Goal: Complete application form

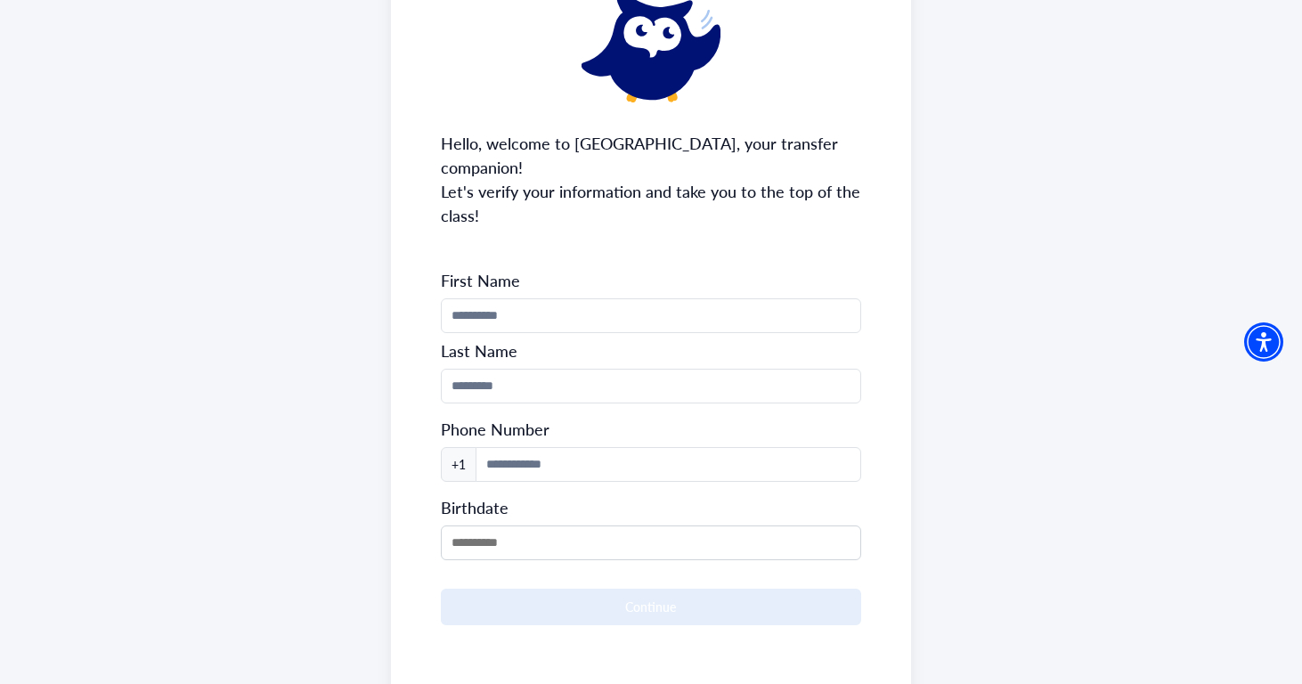
scroll to position [143, 0]
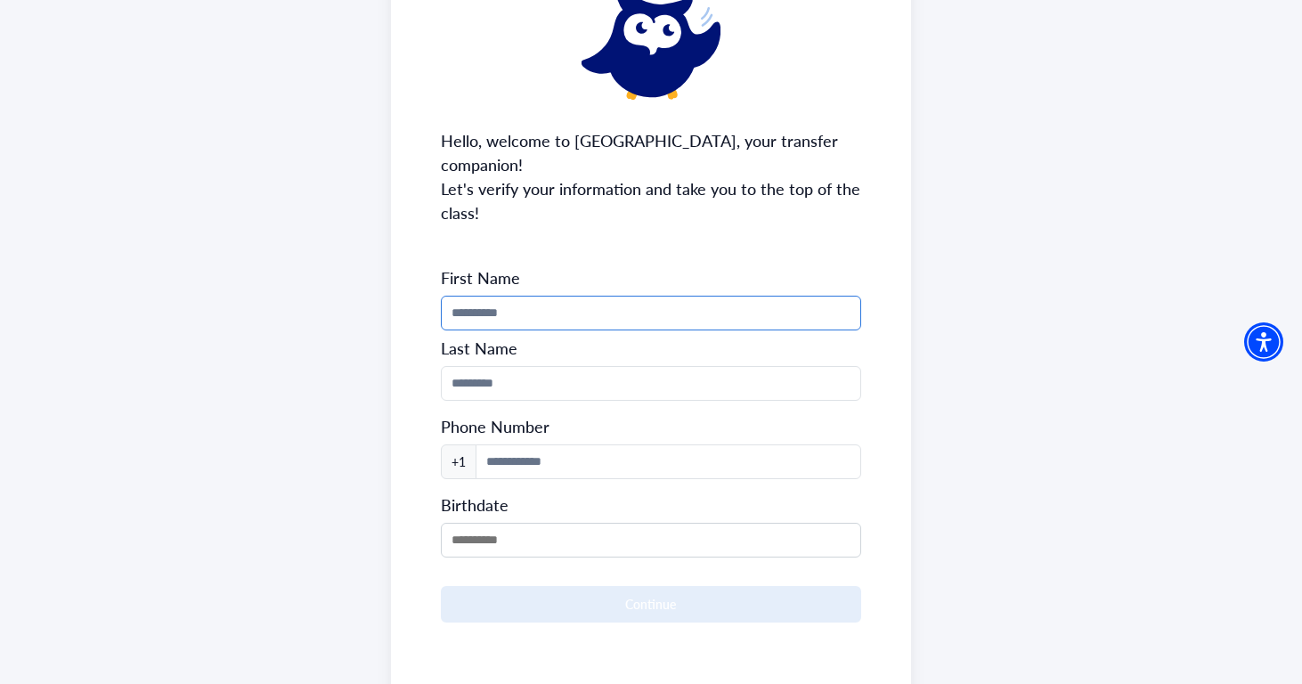
click at [675, 296] on input "Phone Number" at bounding box center [651, 313] width 421 height 35
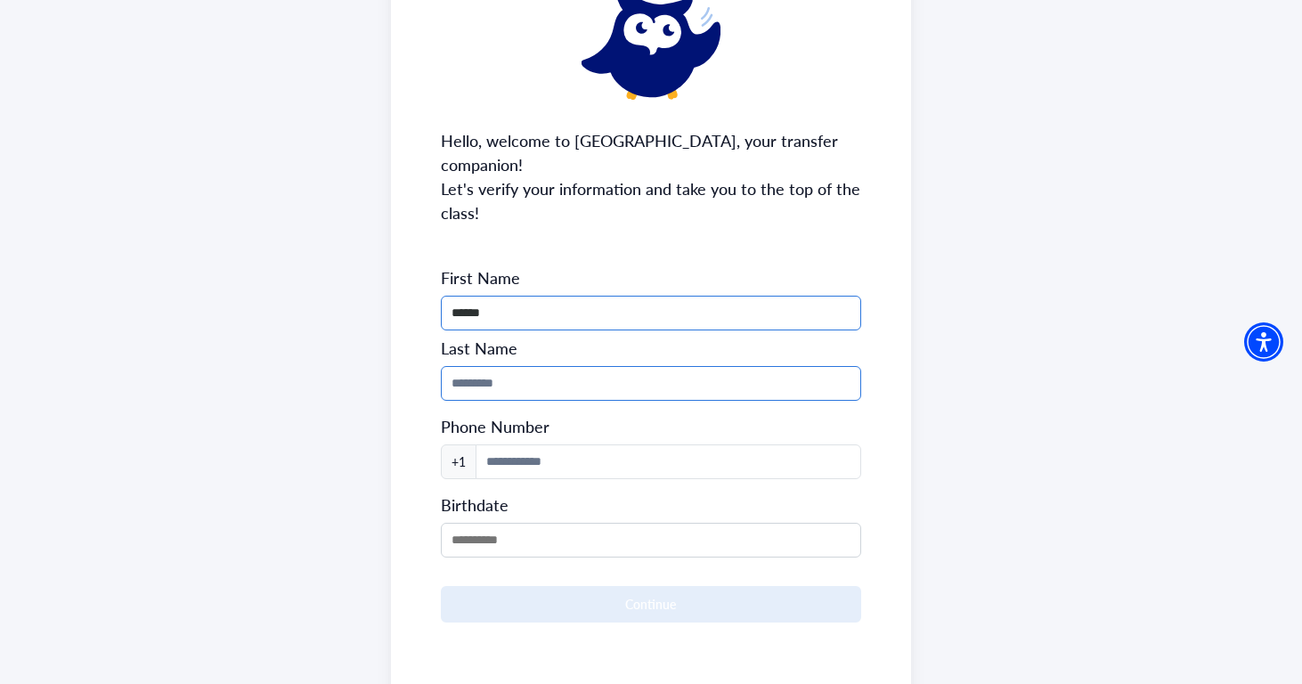
type input "******"
click at [469, 366] on input "Phone Number" at bounding box center [651, 383] width 421 height 35
type input "********"
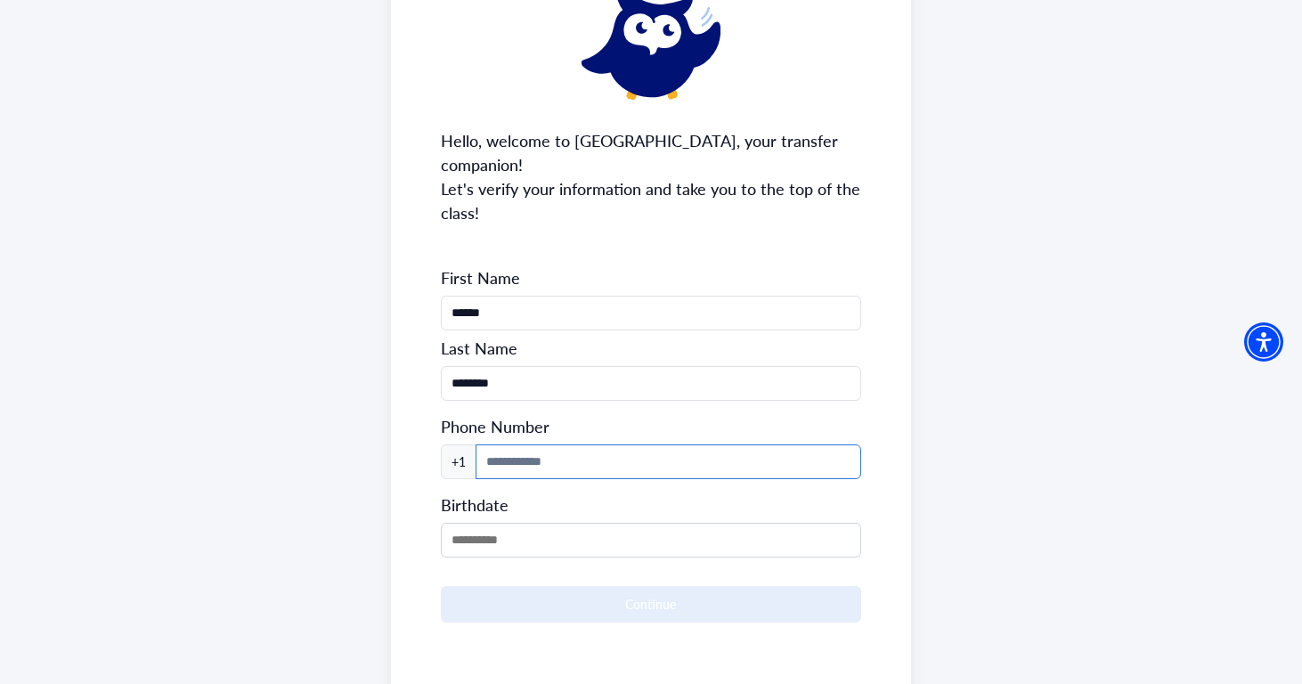
click at [493, 444] on input at bounding box center [669, 461] width 387 height 35
type input "**********"
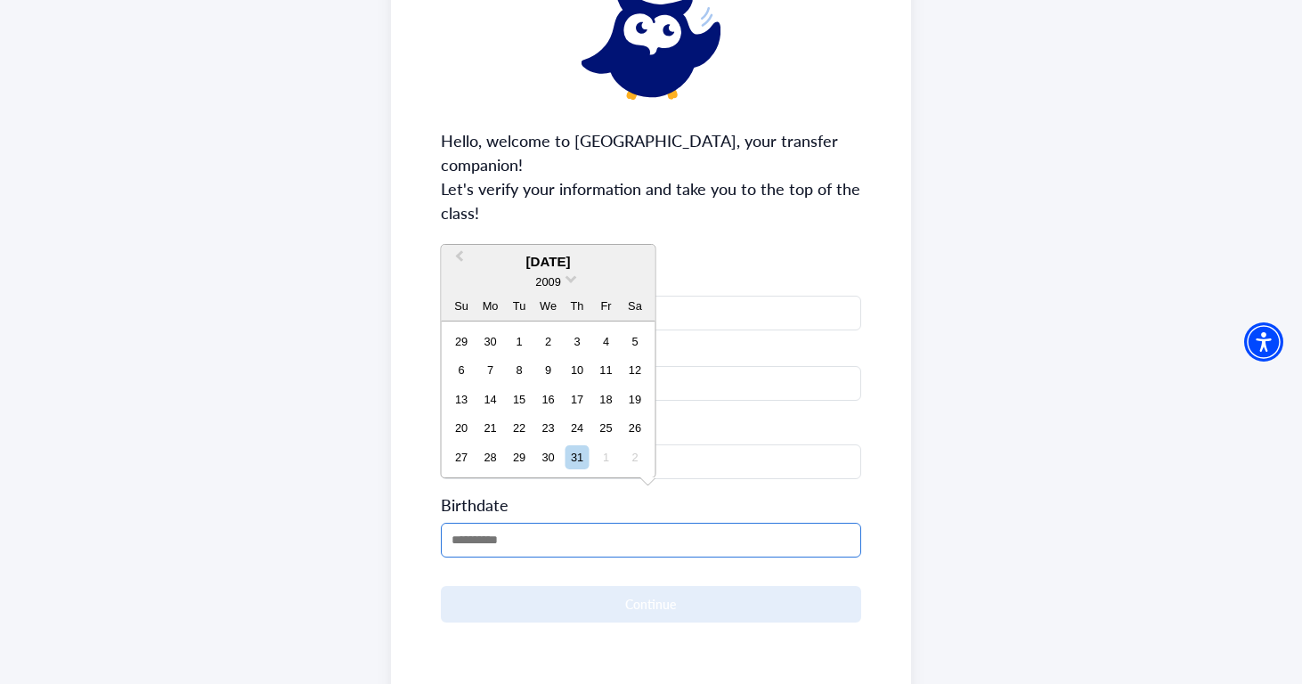
click at [469, 526] on input "MM/DD/YYYY" at bounding box center [651, 540] width 421 height 35
click at [566, 280] on div "2009" at bounding box center [549, 282] width 214 height 19
click at [566, 276] on span at bounding box center [572, 278] width 12 height 12
click at [560, 336] on div "2006" at bounding box center [548, 335] width 105 height 18
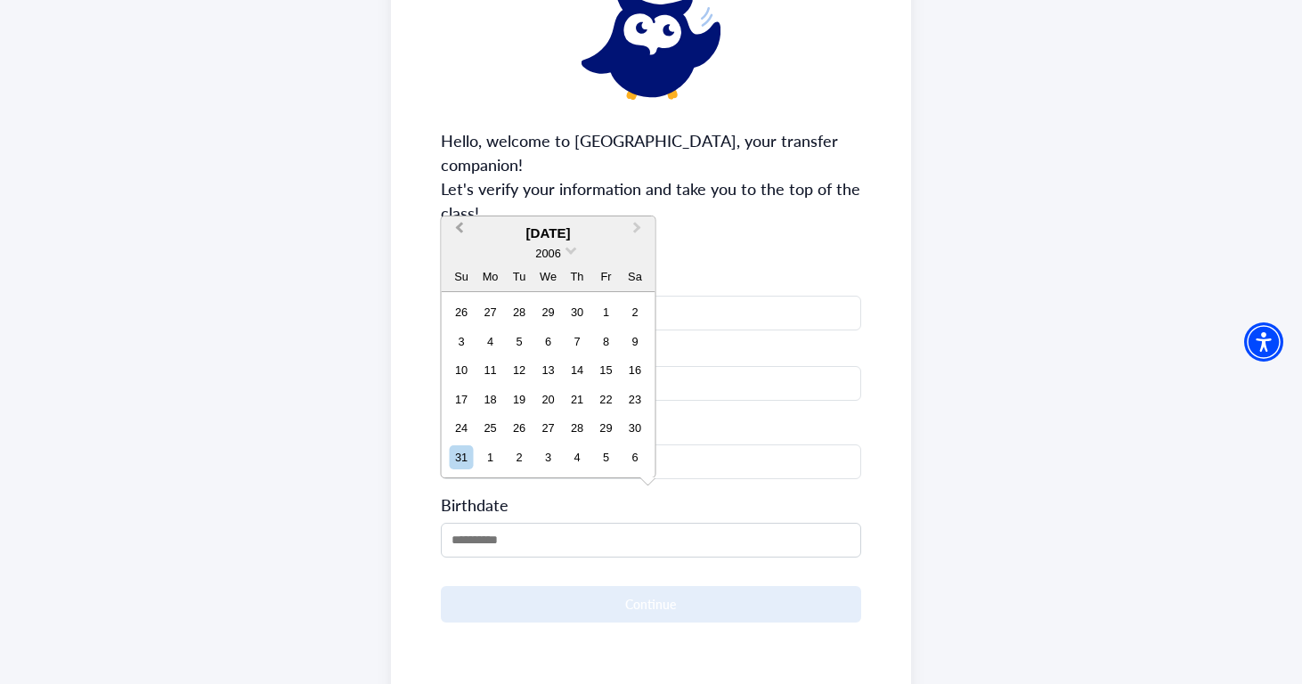
click at [460, 227] on span "Previous Month" at bounding box center [460, 231] width 0 height 27
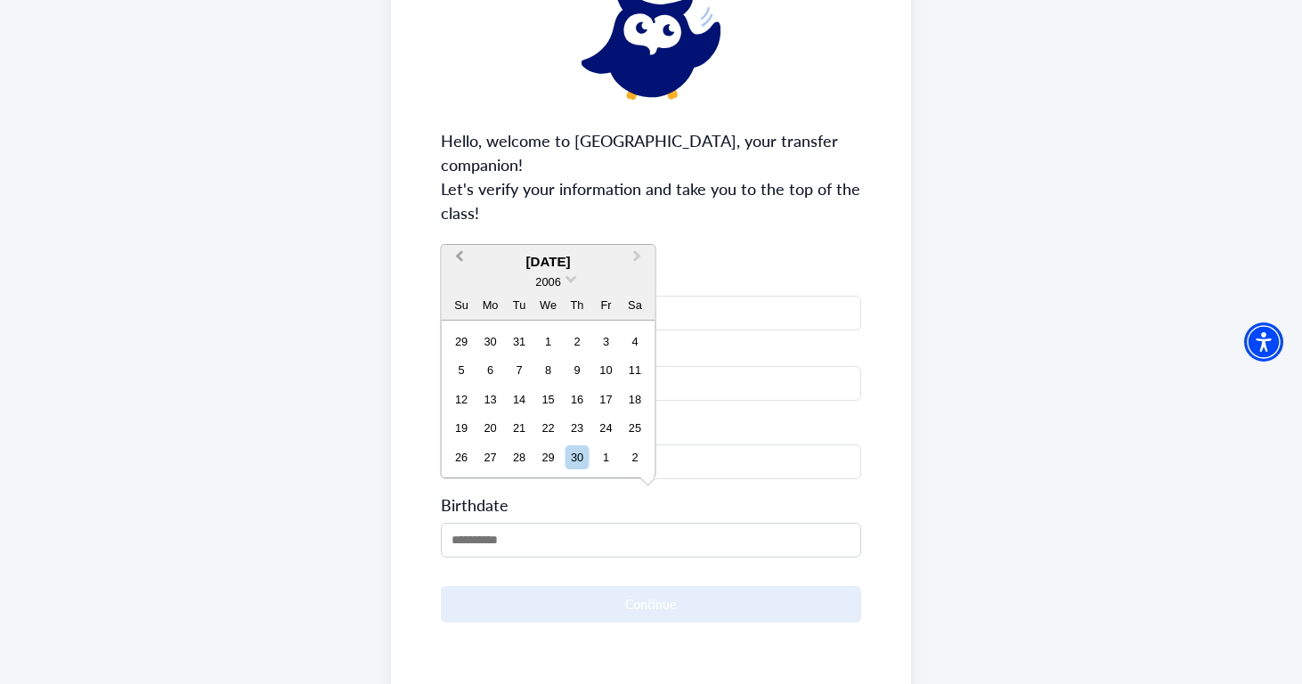
click at [459, 227] on div "**********" at bounding box center [651, 336] width 521 height 734
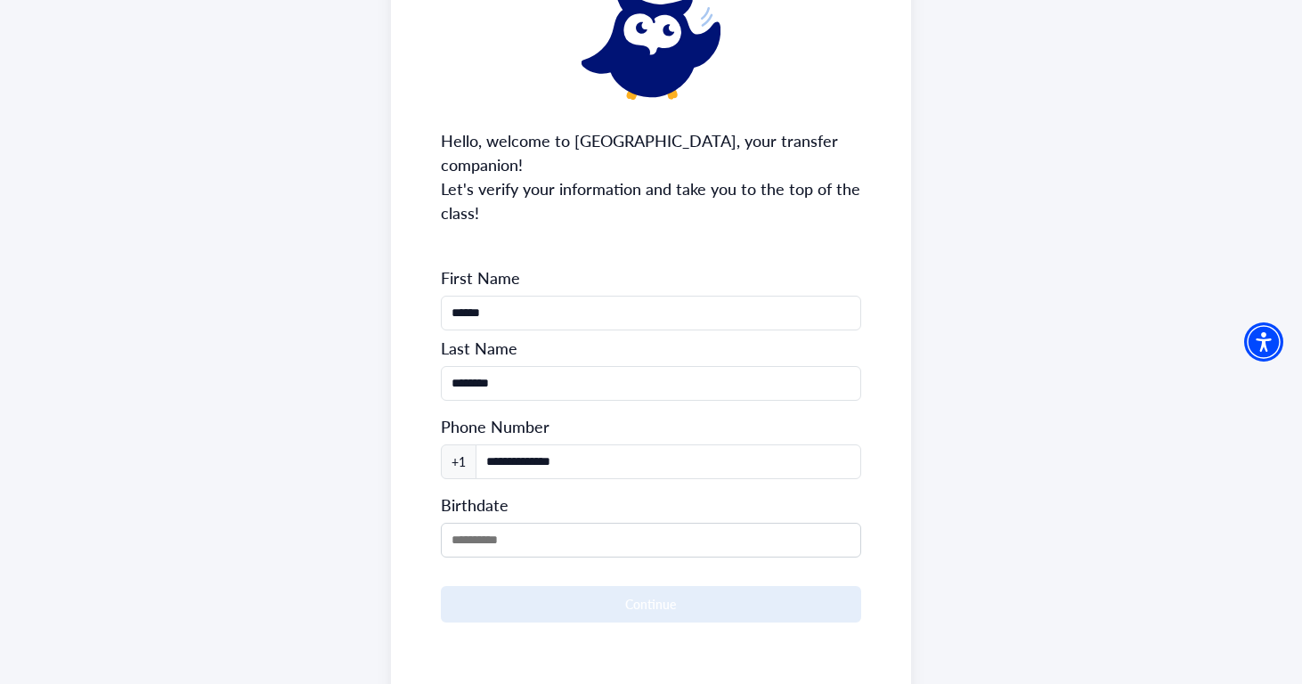
click at [576, 267] on span "First Name" at bounding box center [651, 277] width 421 height 21
click at [536, 523] on input "MM/DD/YYYY" at bounding box center [651, 540] width 421 height 35
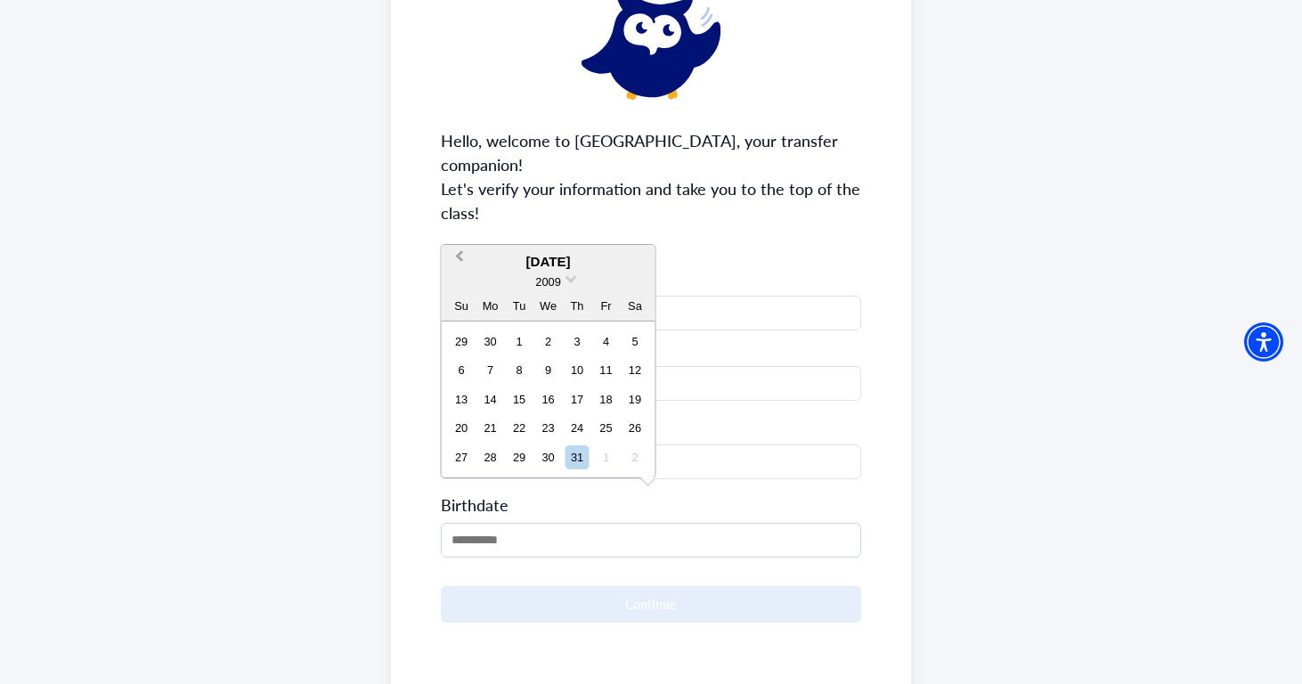
click at [460, 257] on span "Previous Month" at bounding box center [460, 260] width 0 height 27
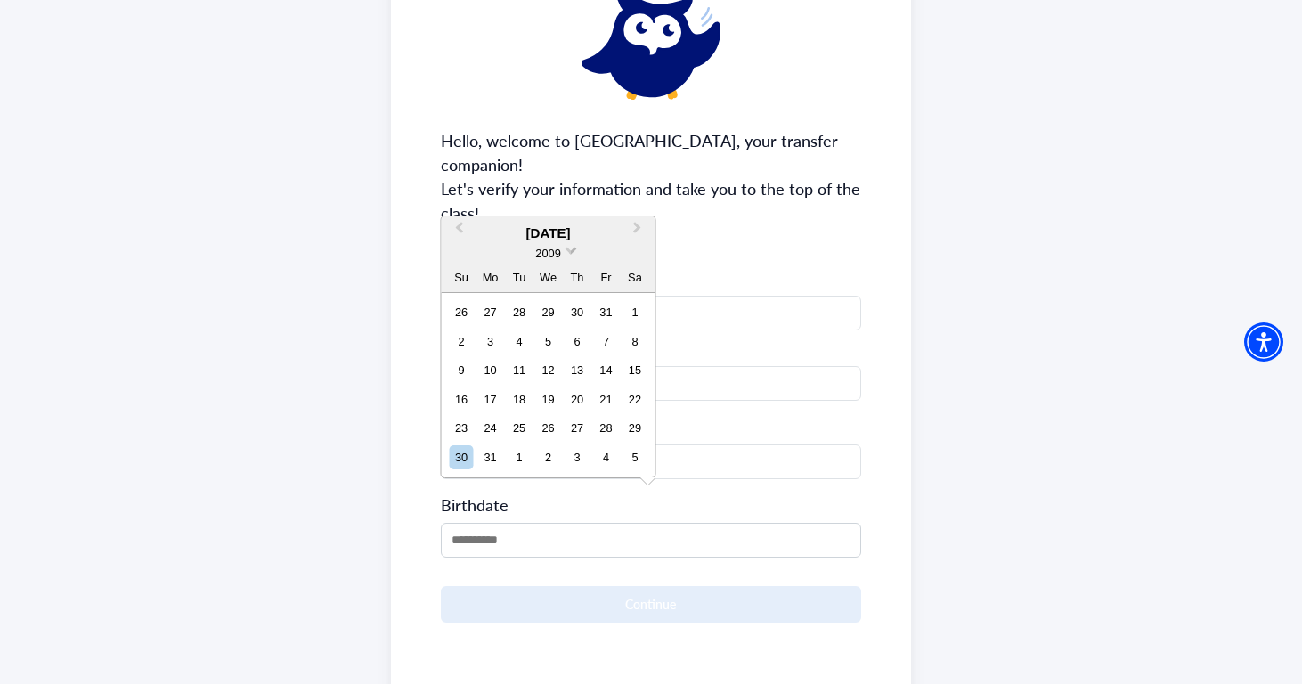
click at [558, 250] on span "2009" at bounding box center [547, 253] width 25 height 13
click at [559, 314] on div "2006" at bounding box center [548, 306] width 105 height 18
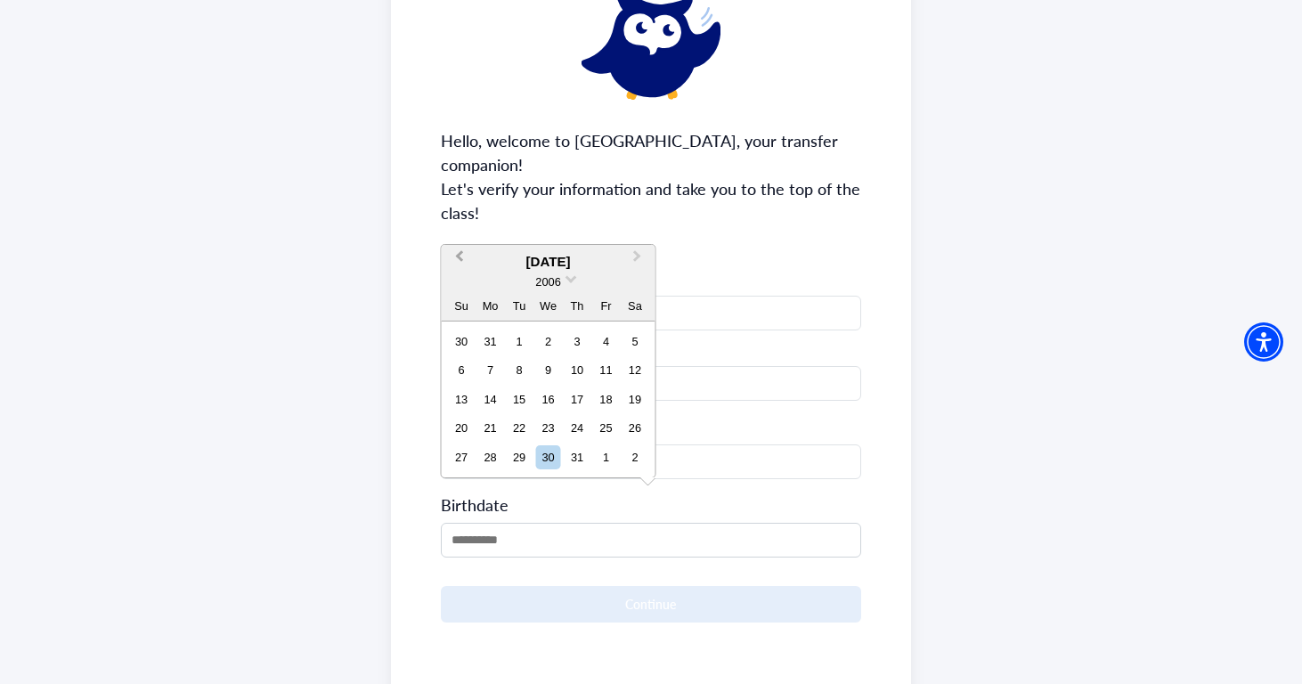
click at [460, 258] on span "Previous Month" at bounding box center [460, 260] width 0 height 27
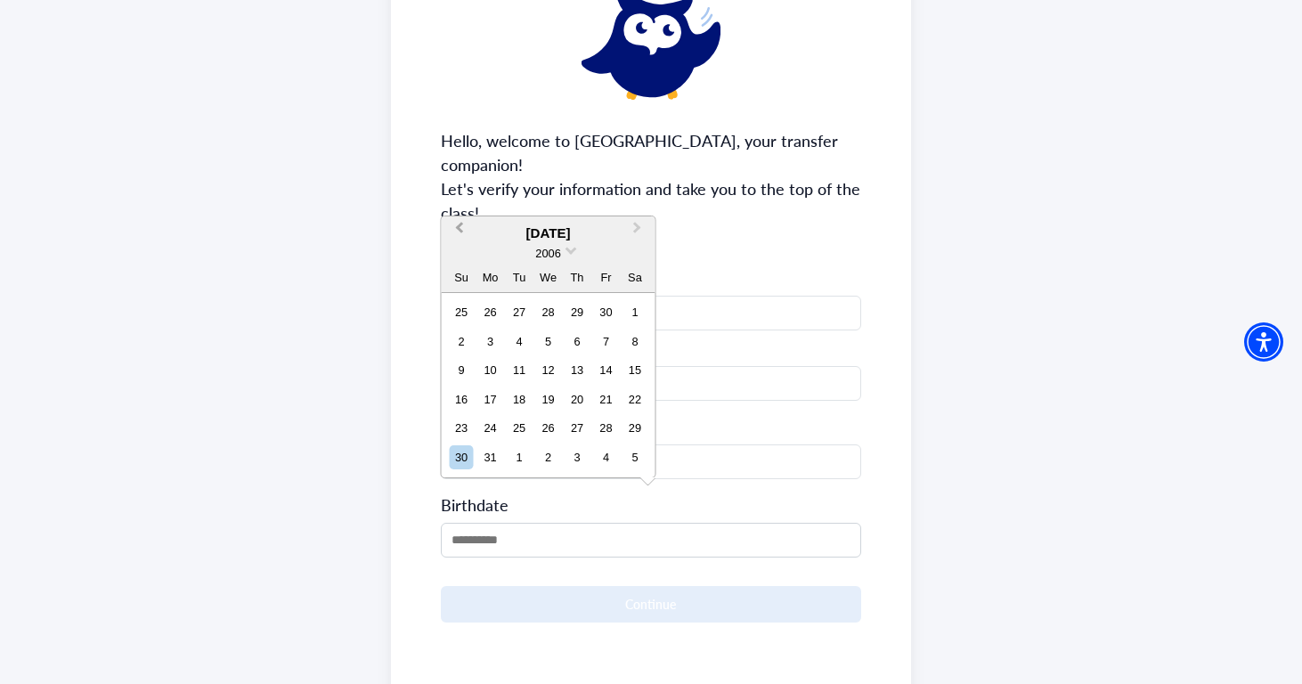
click at [455, 227] on button "Previous Month" at bounding box center [458, 232] width 29 height 29
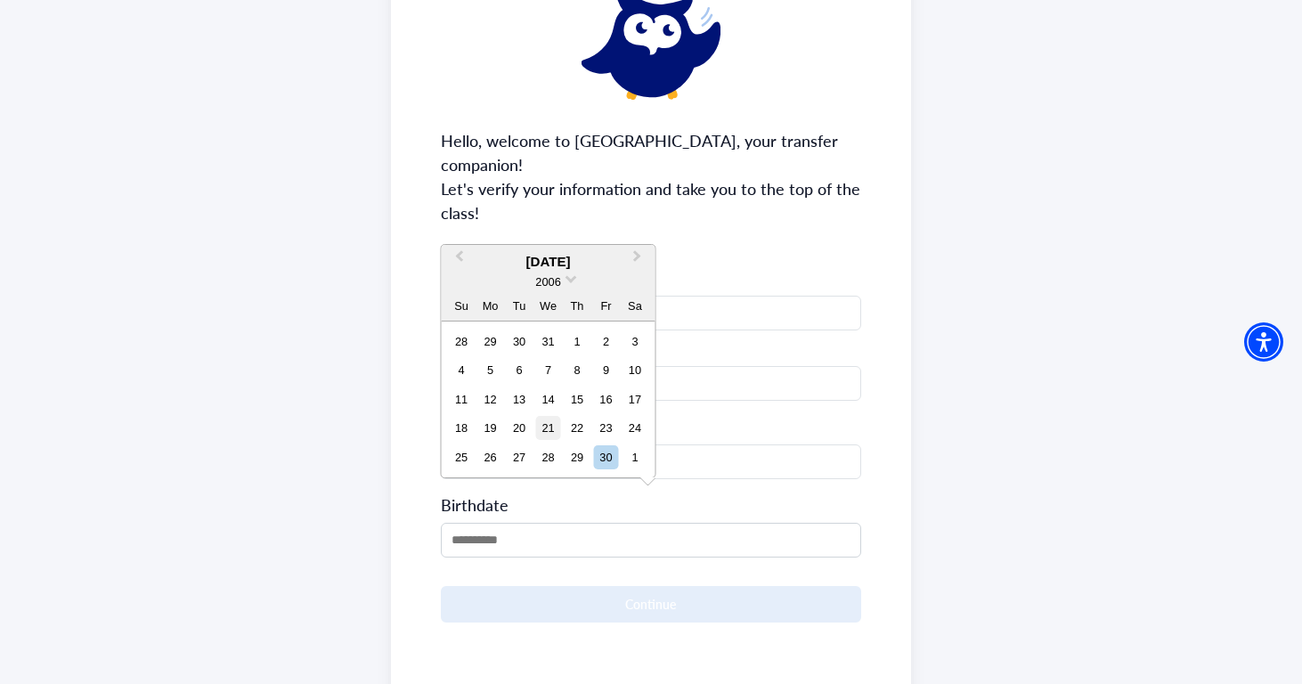
click at [546, 422] on div "21" at bounding box center [548, 428] width 24 height 24
type input "**********"
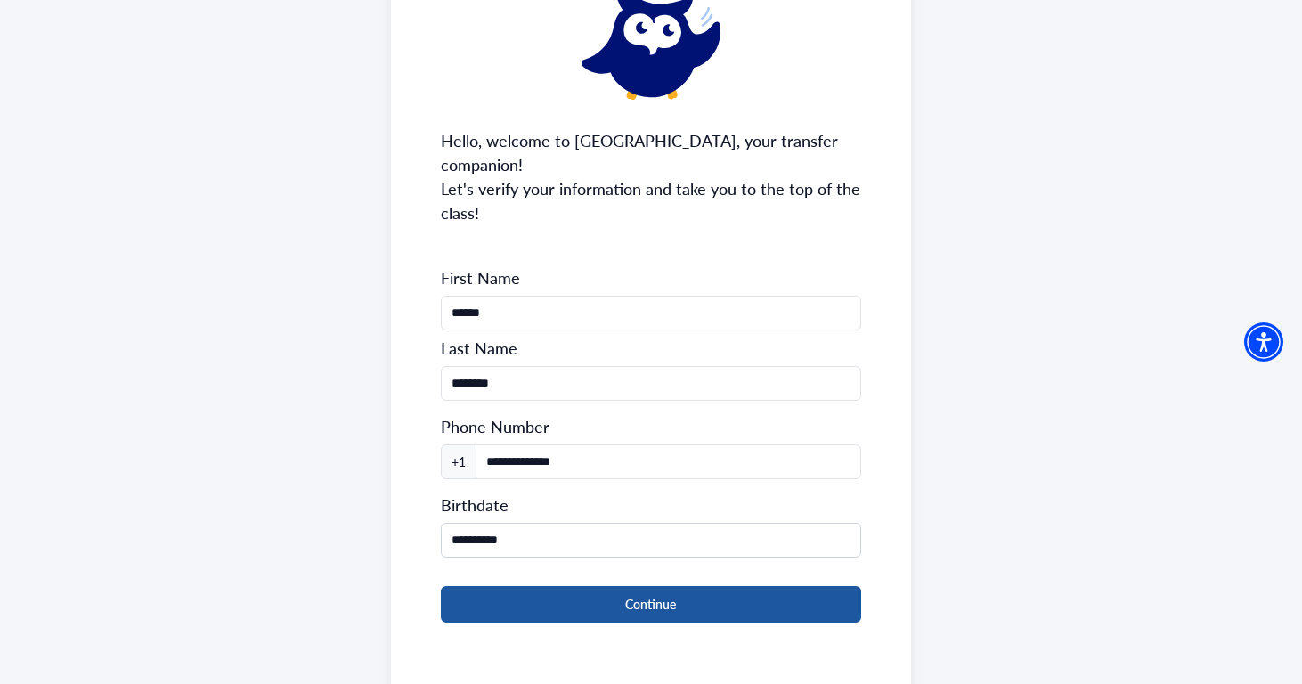
click at [706, 589] on button "Continue" at bounding box center [651, 604] width 421 height 37
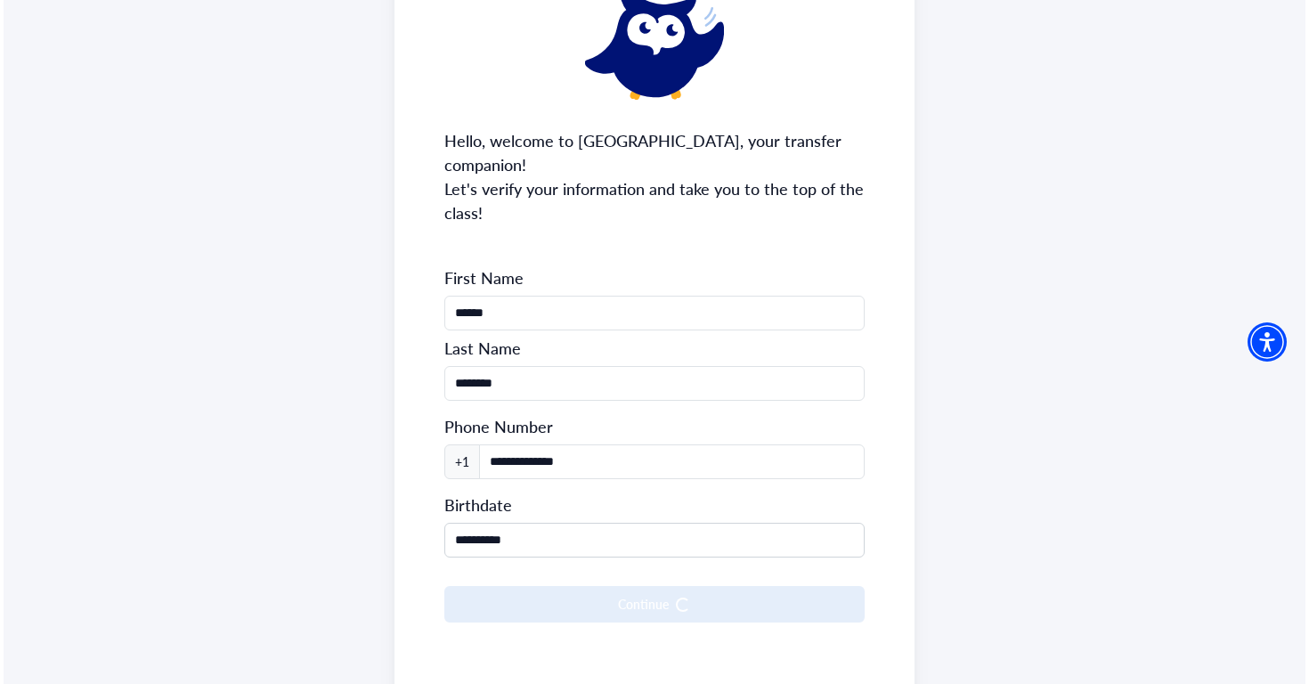
scroll to position [0, 0]
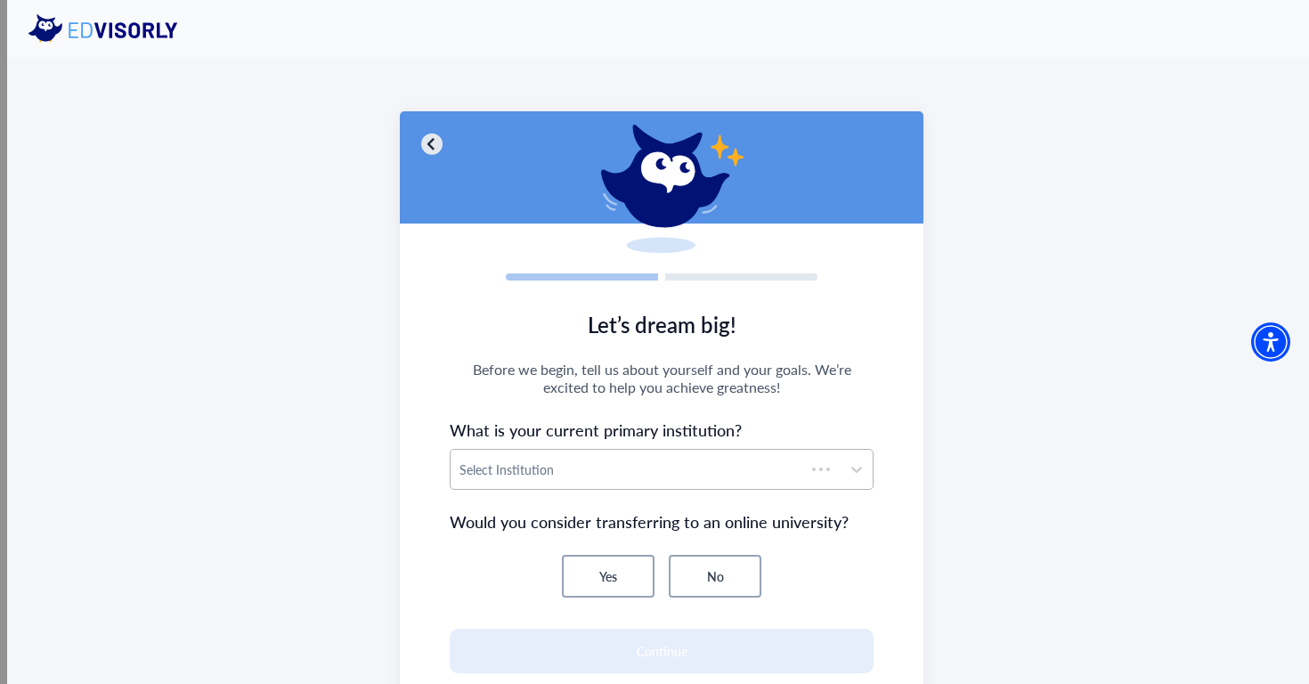
click at [628, 473] on div at bounding box center [628, 470] width 337 height 22
click at [662, 478] on div at bounding box center [646, 470] width 372 height 22
click at [692, 461] on div at bounding box center [646, 470] width 372 height 22
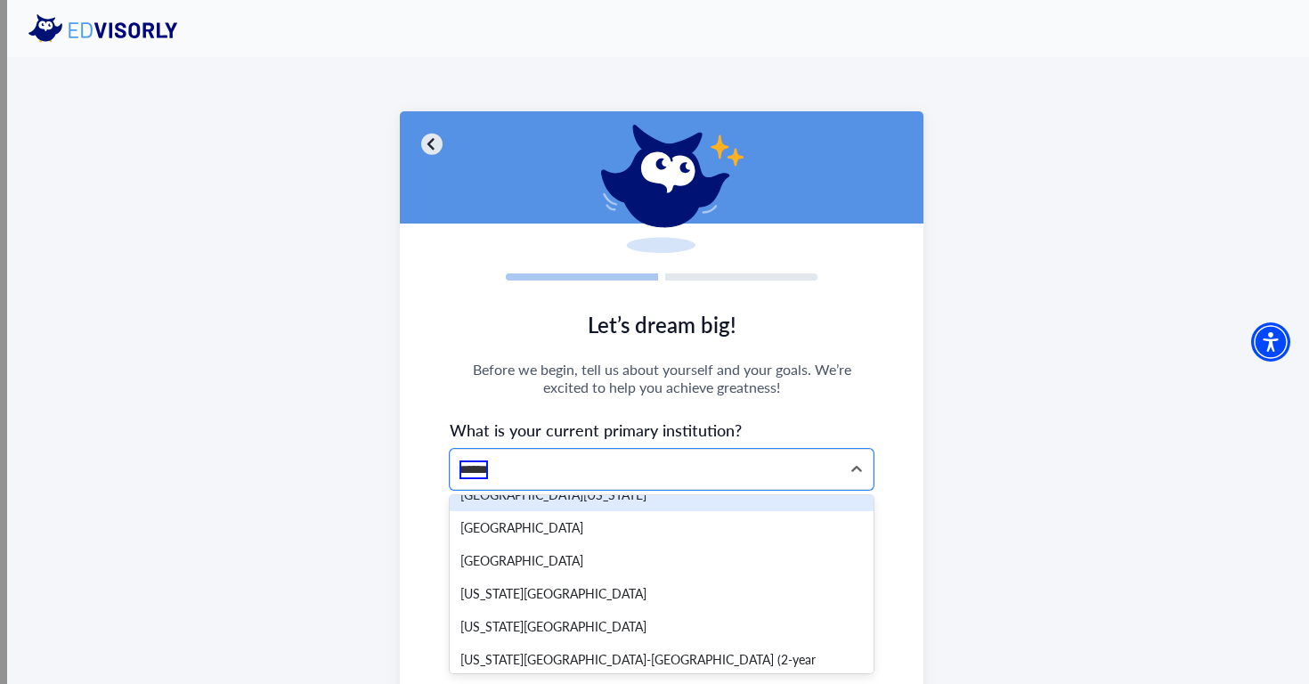
type input "*******"
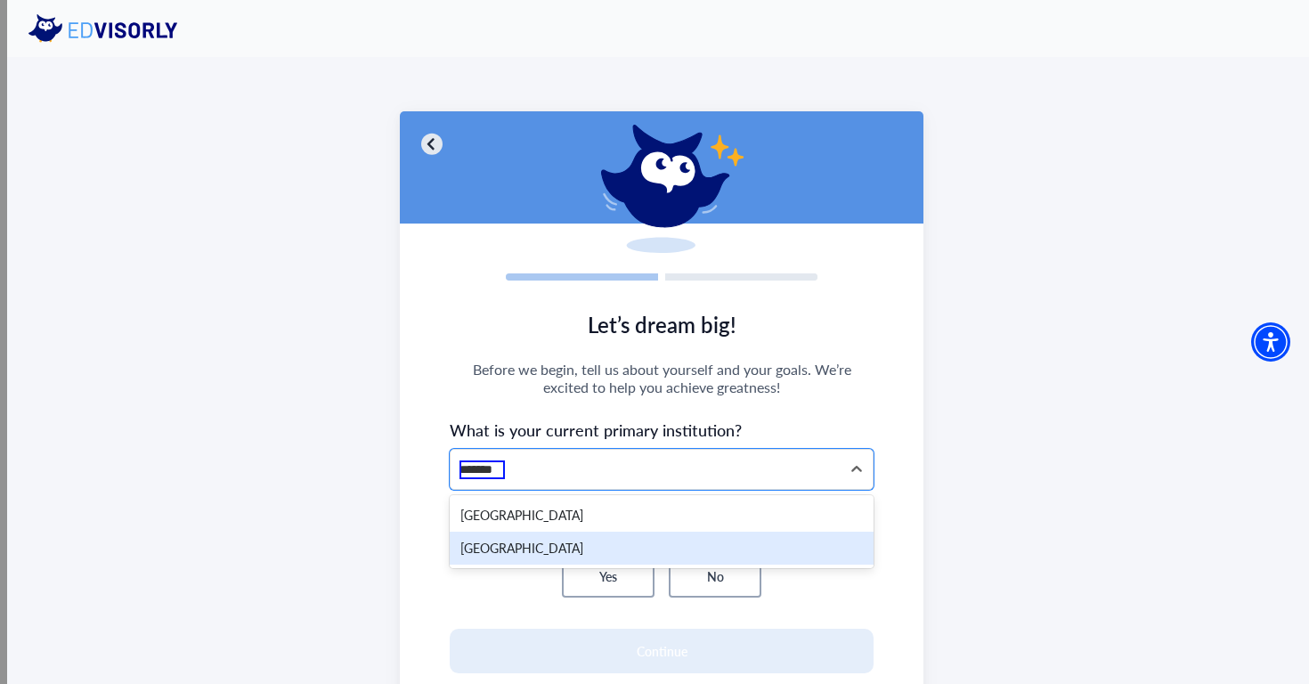
click at [617, 544] on div "Mission College" at bounding box center [662, 548] width 424 height 33
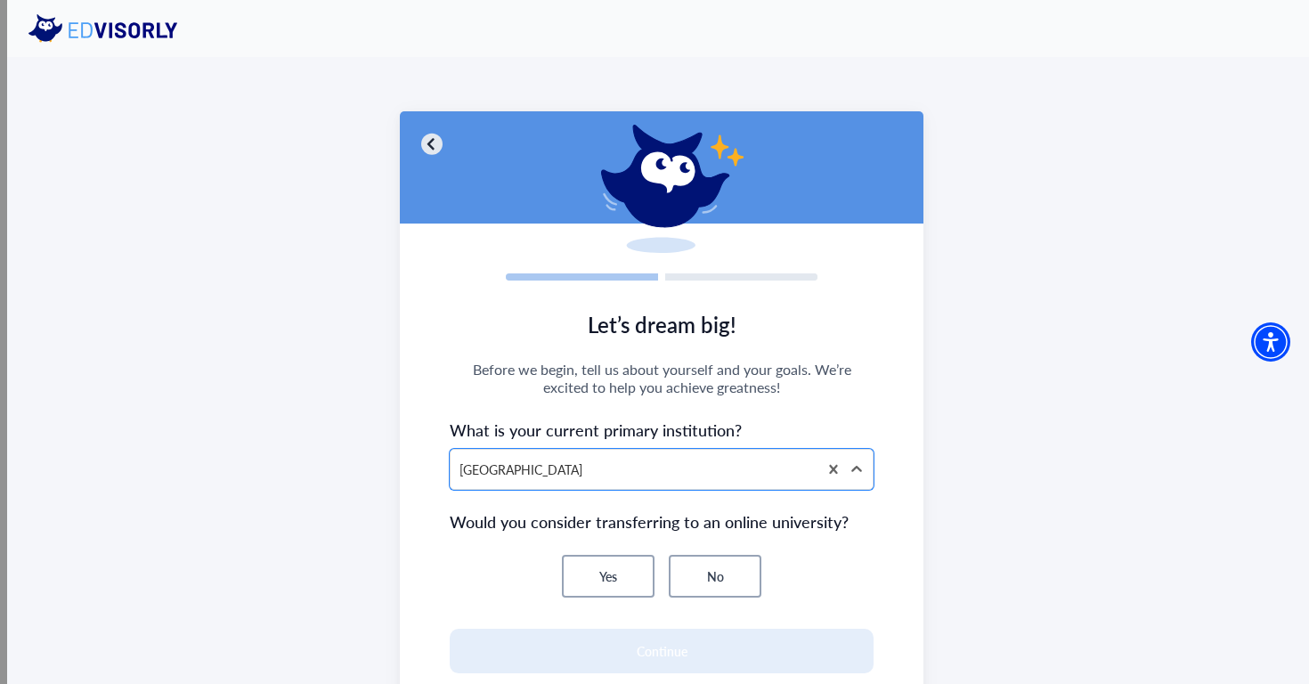
click at [710, 566] on button "No" at bounding box center [715, 576] width 93 height 43
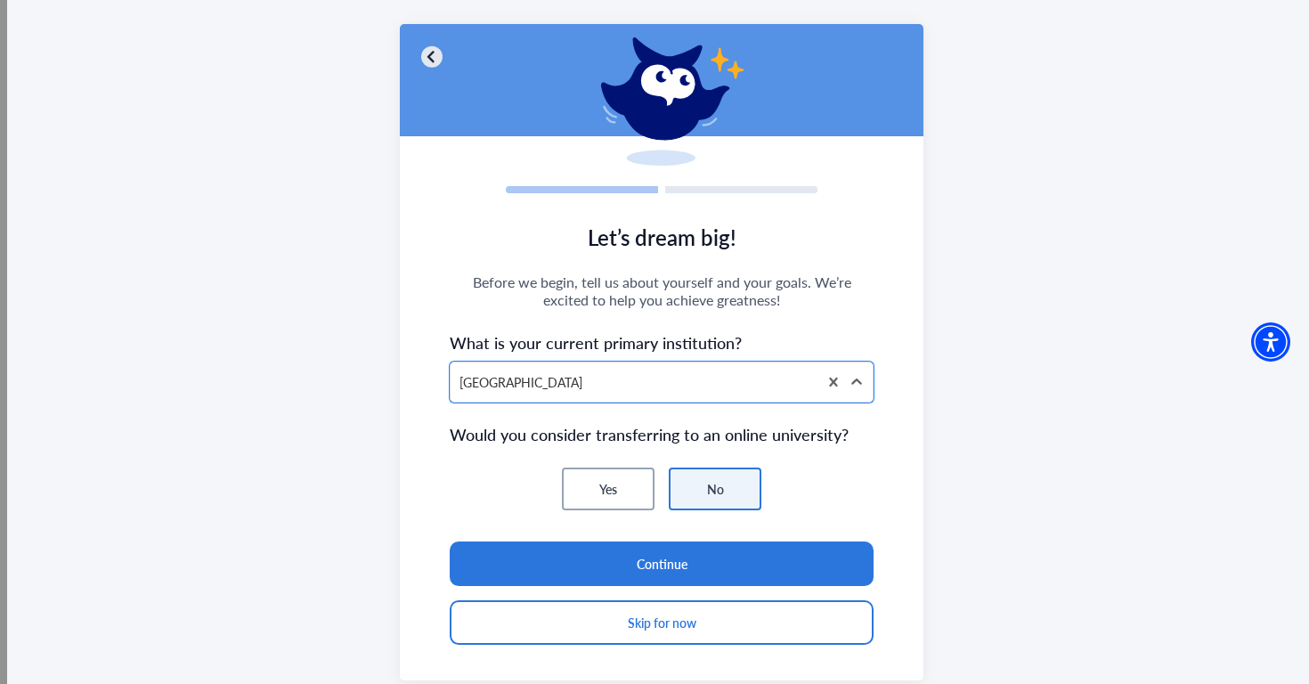
scroll to position [109, 0]
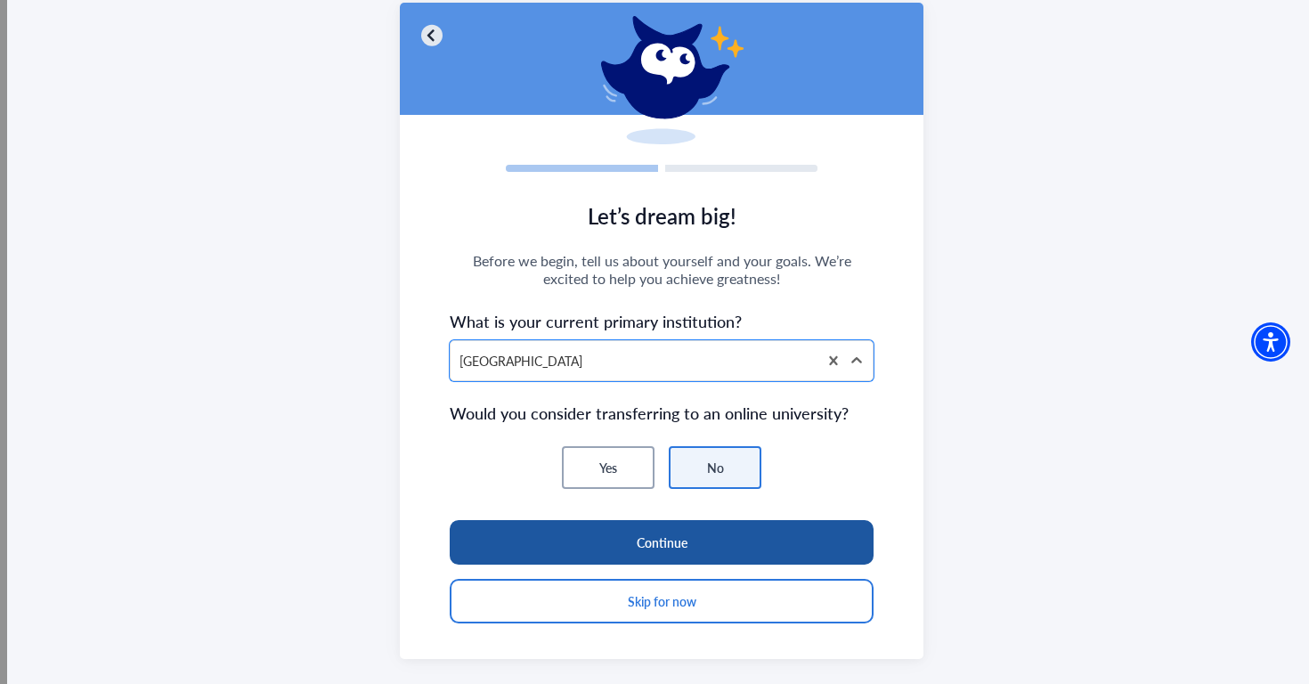
click at [680, 548] on button "Continue" at bounding box center [662, 542] width 424 height 45
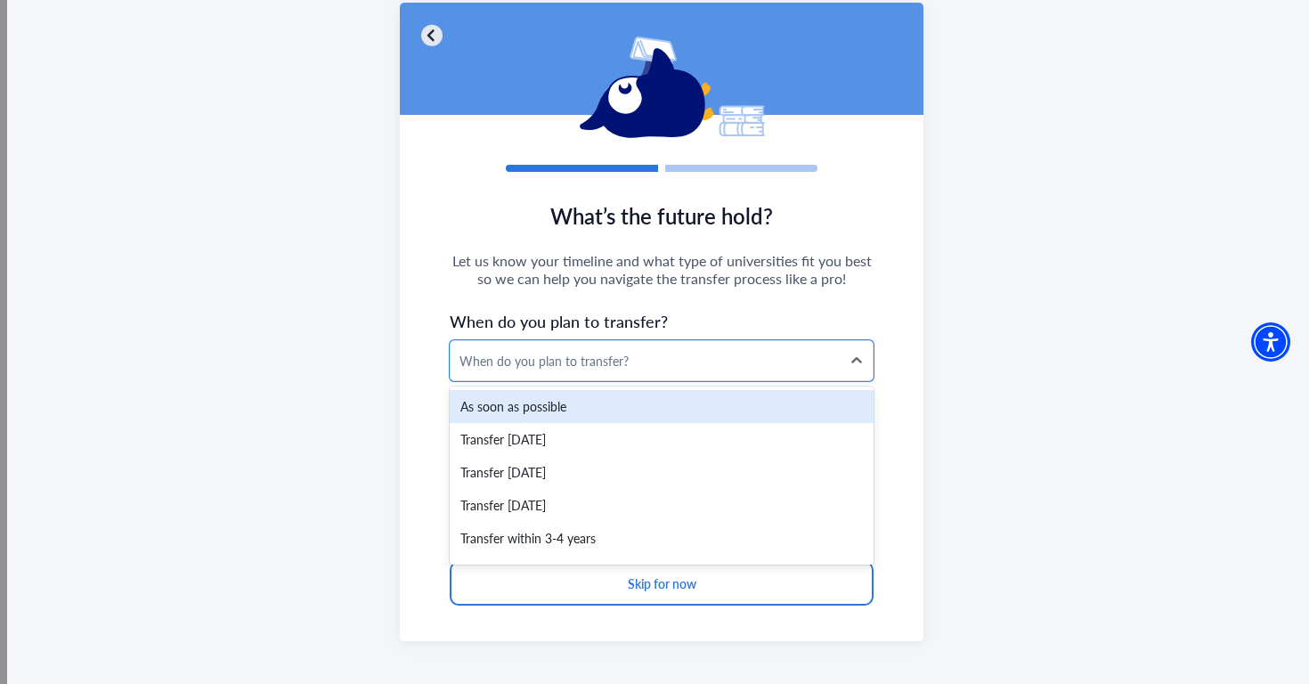
click at [639, 358] on div "When do you plan to transfer?" at bounding box center [646, 361] width 372 height 19
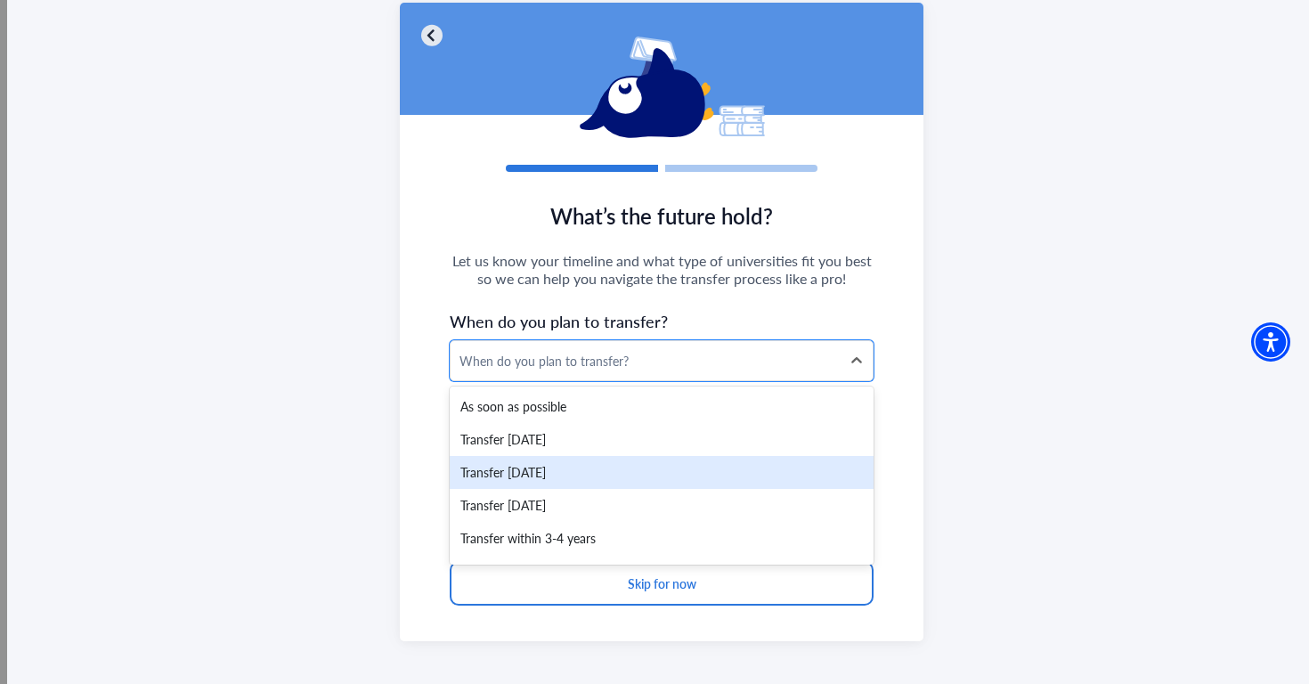
scroll to position [27, 0]
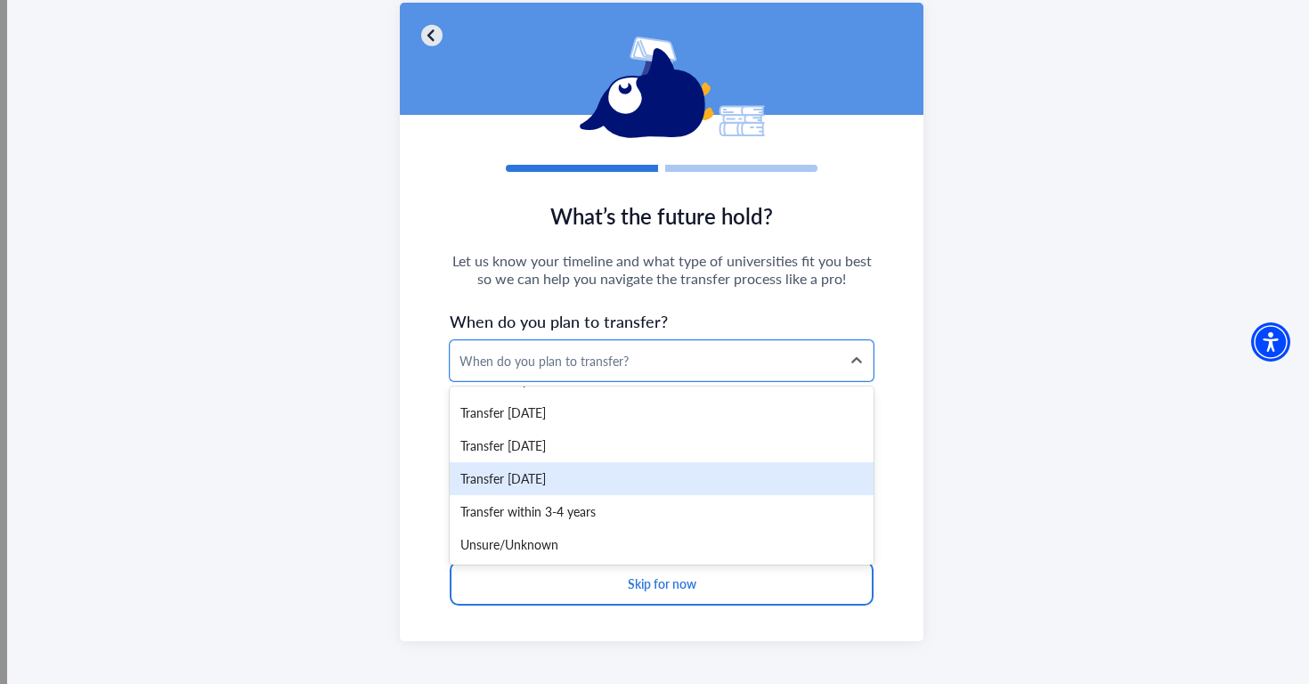
click at [655, 464] on div "Transfer within 2 years" at bounding box center [662, 478] width 424 height 33
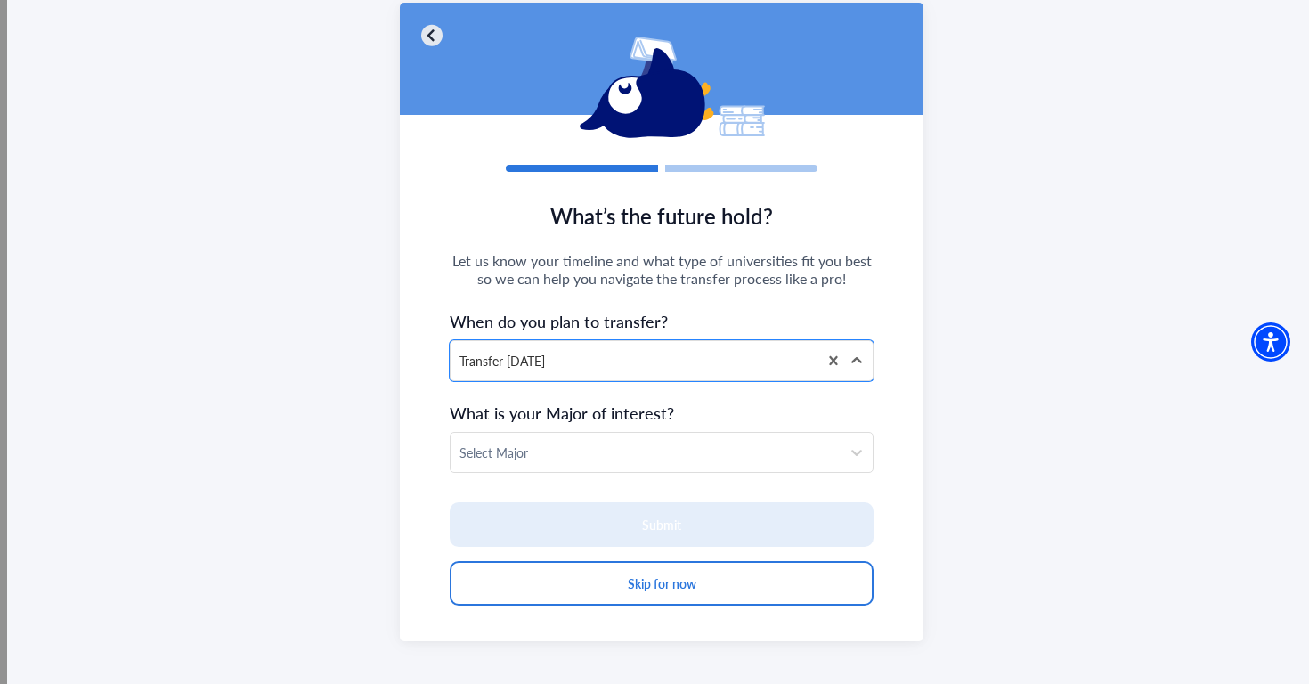
click at [655, 464] on div "Select Major" at bounding box center [646, 452] width 390 height 39
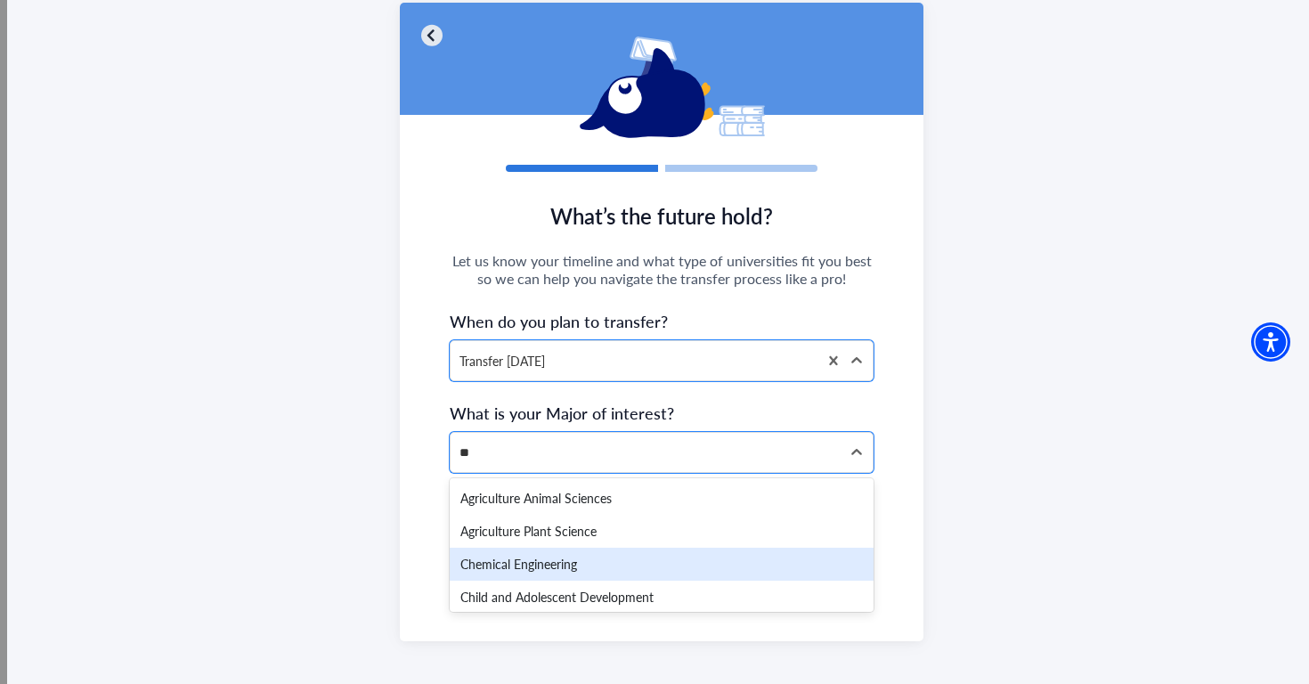
type input "*"
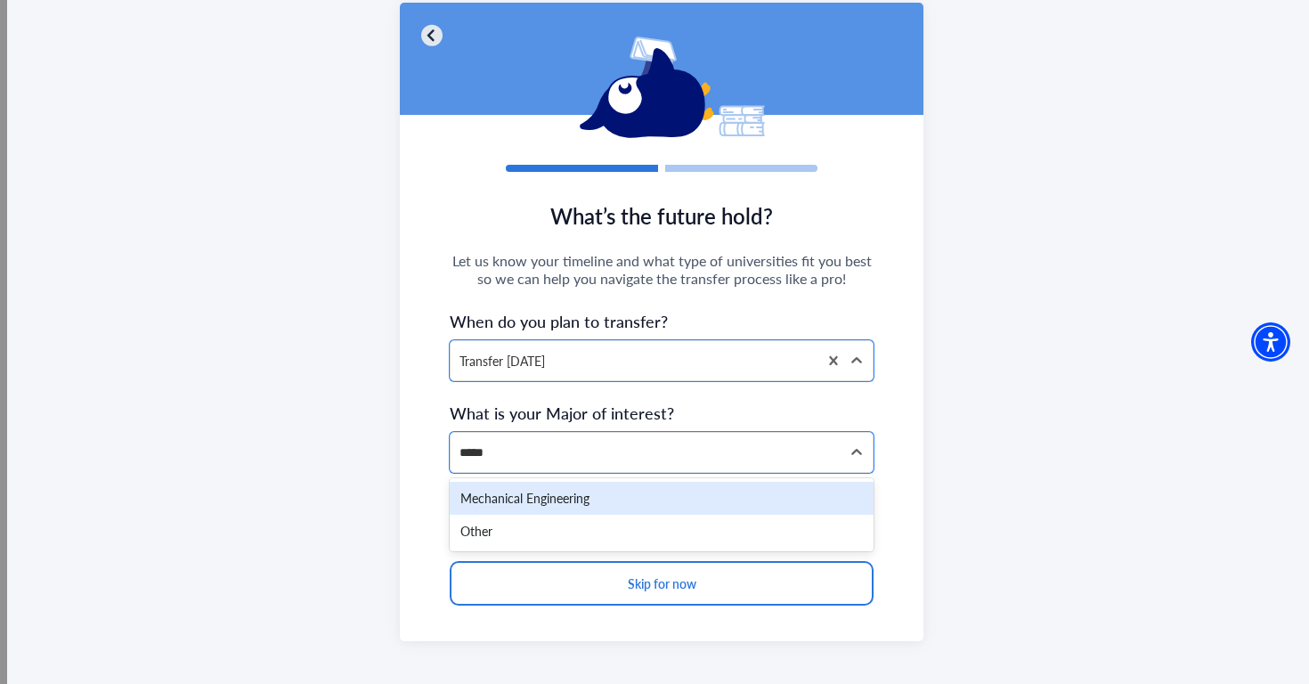
type input "******"
click at [615, 501] on div "Mechanical Engineering" at bounding box center [662, 498] width 424 height 33
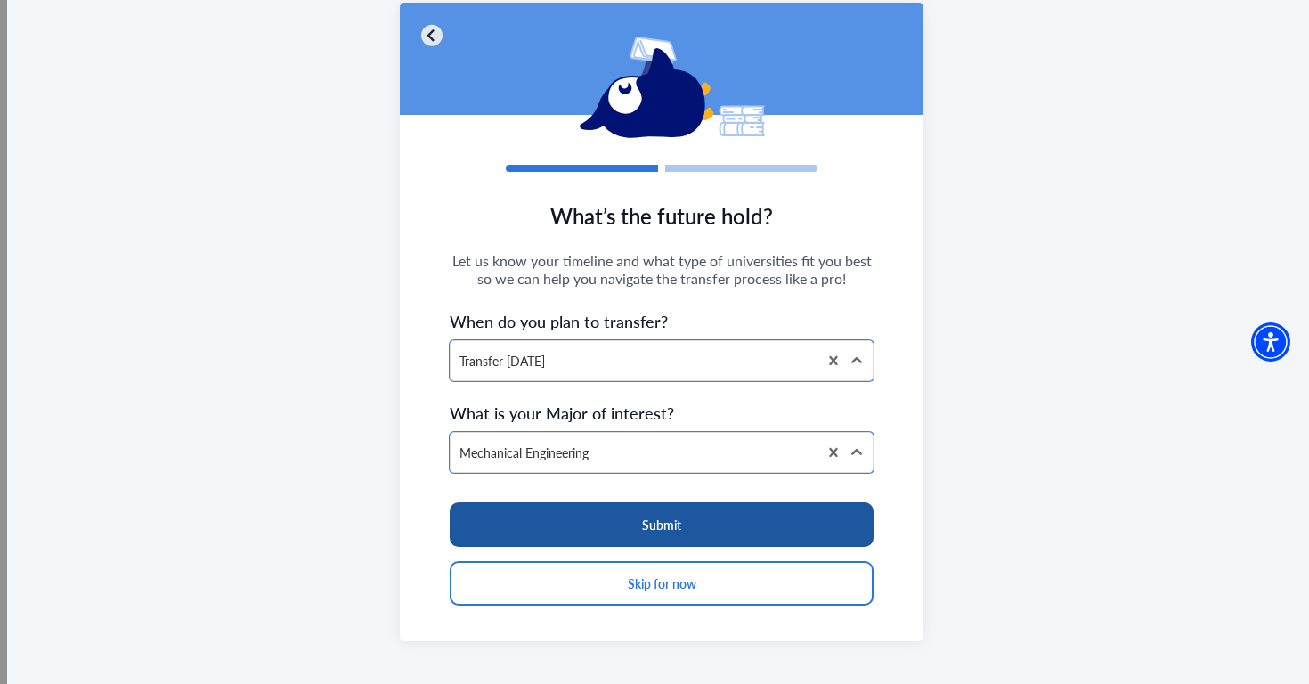
click at [626, 523] on button "Submit" at bounding box center [662, 524] width 424 height 45
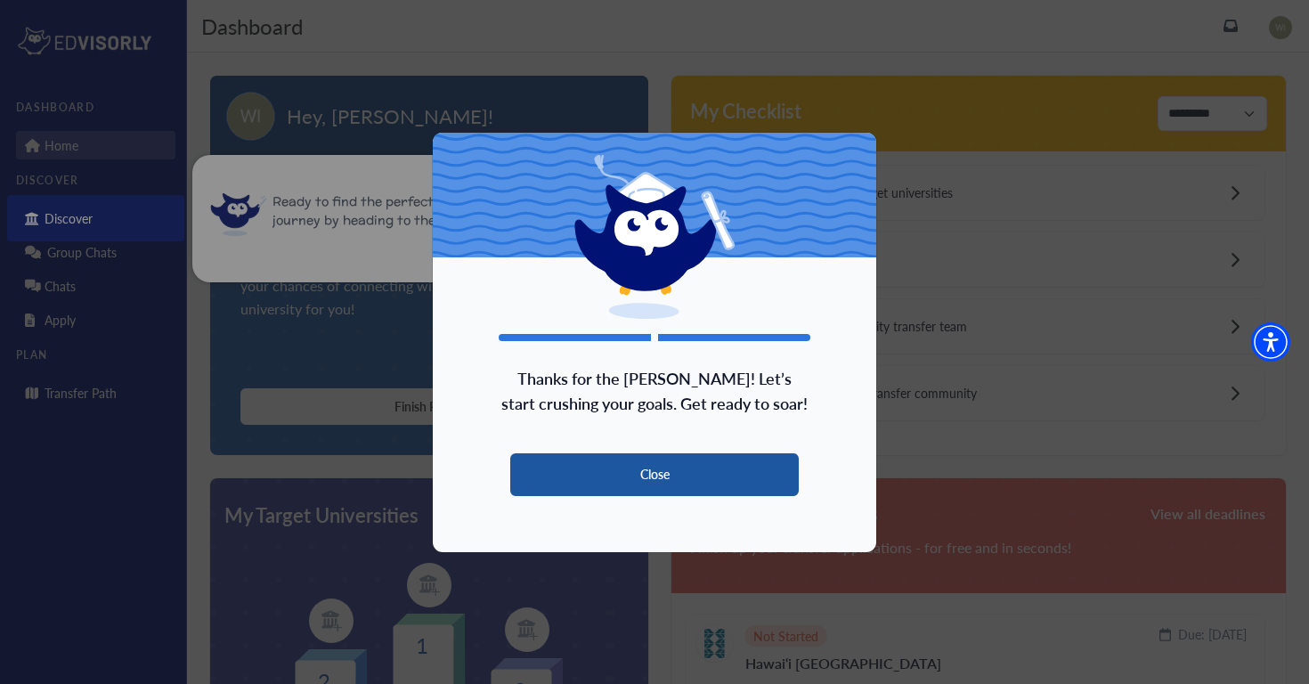
click at [693, 466] on button "Close" at bounding box center [654, 474] width 289 height 43
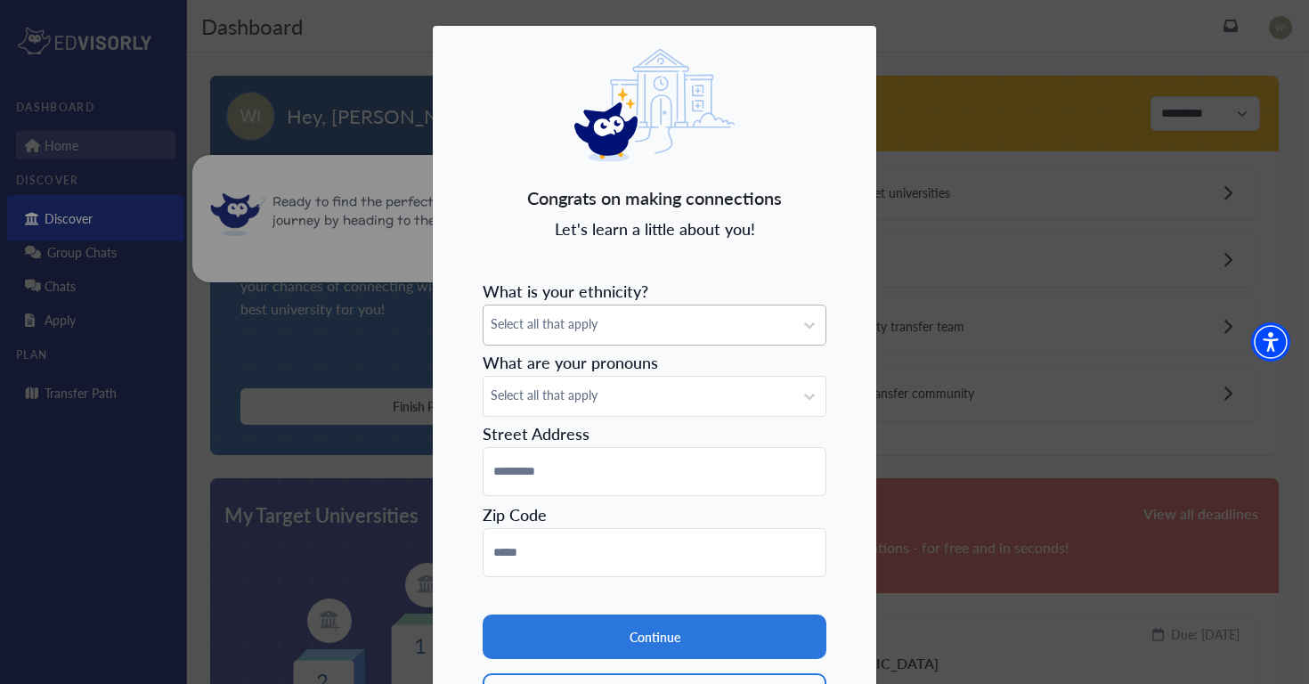
click at [706, 327] on span "Select all that apply" at bounding box center [639, 323] width 296 height 19
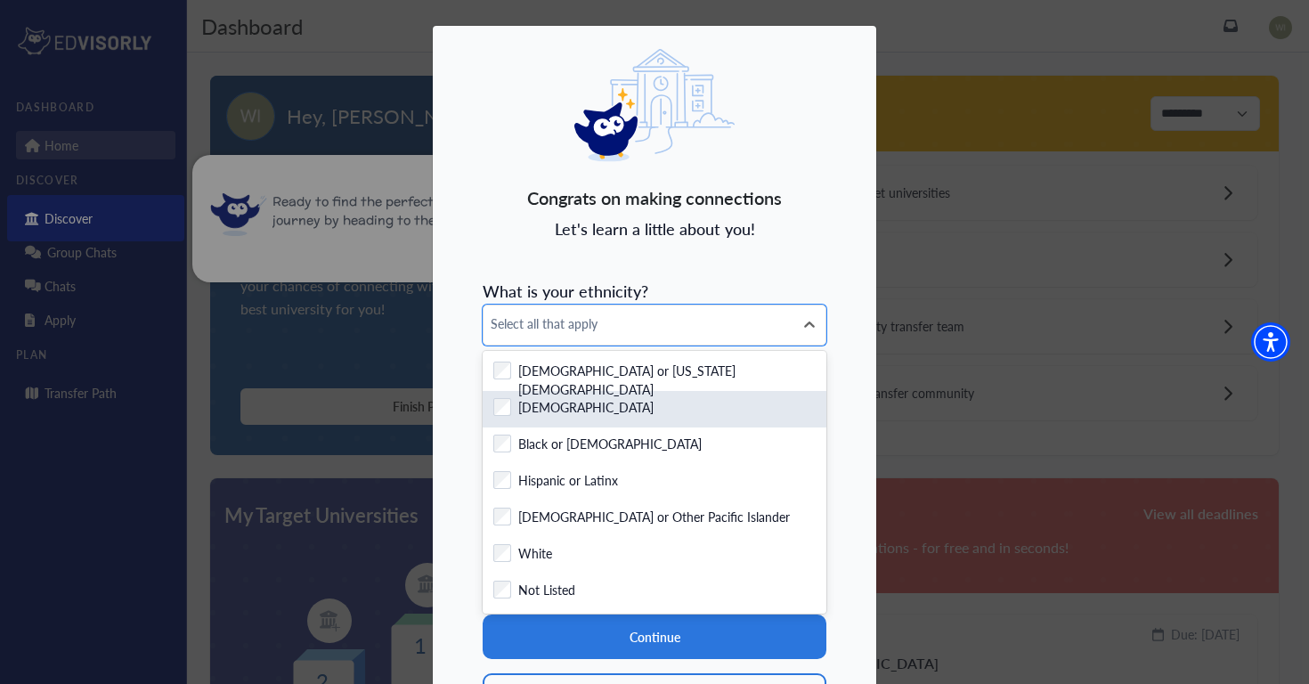
click at [605, 402] on div "Checkbox field Asian" at bounding box center [654, 409] width 322 height 22
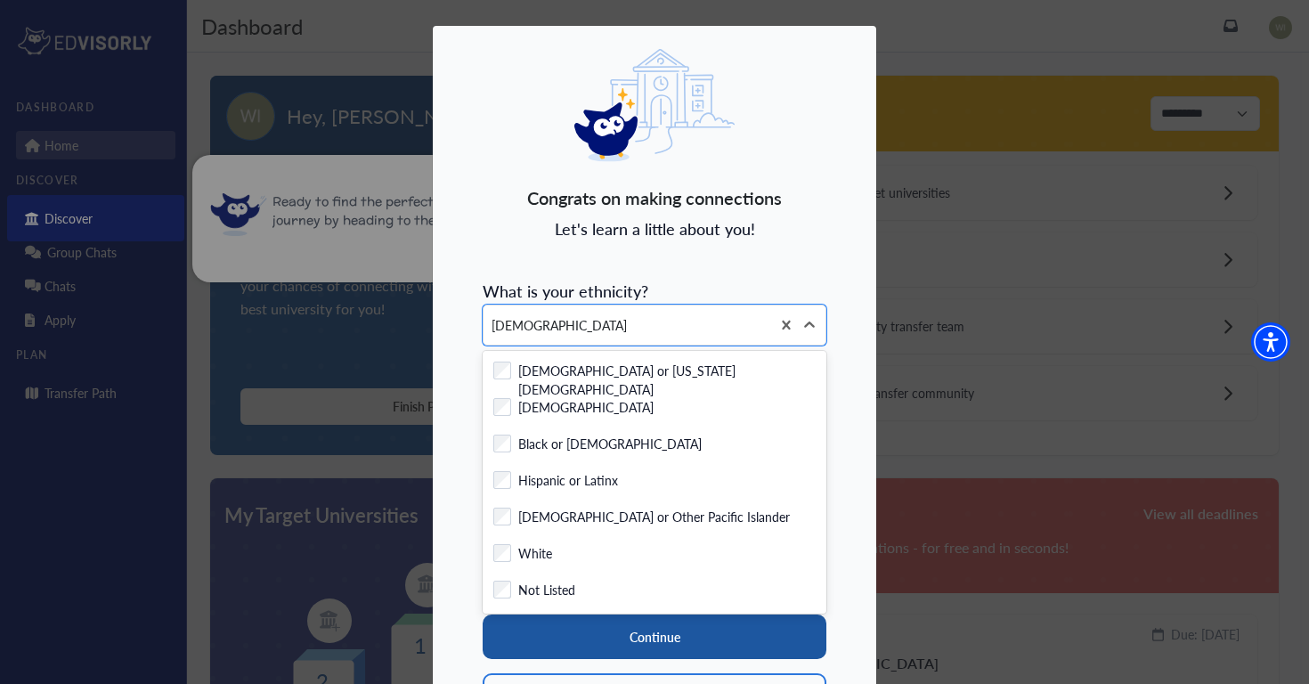
click at [634, 629] on button "Continue" at bounding box center [655, 637] width 344 height 45
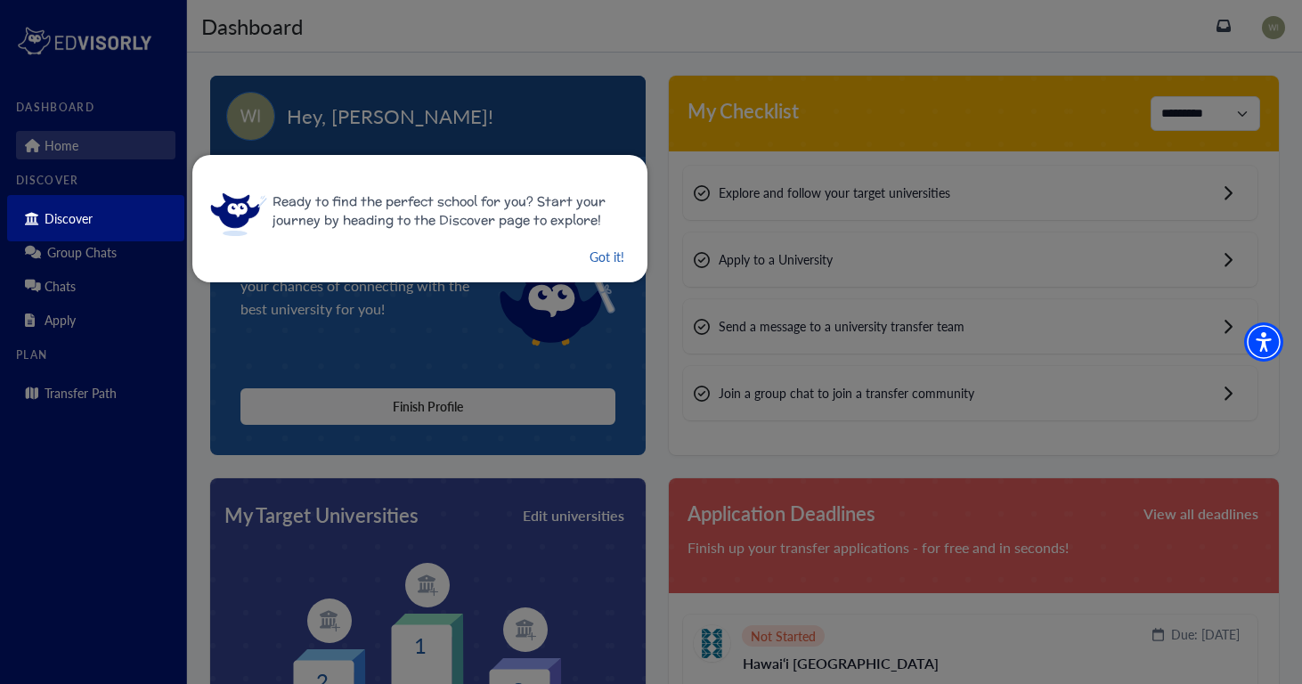
click at [597, 257] on button "Got it!" at bounding box center [607, 257] width 38 height 22
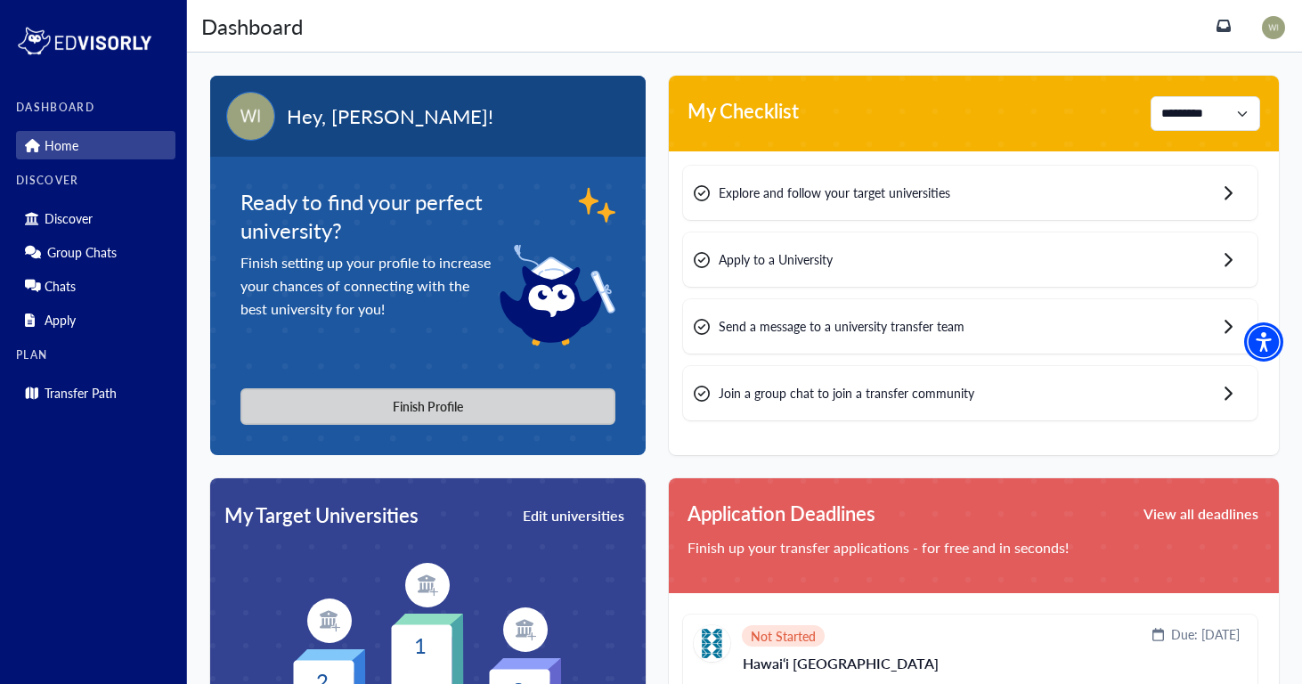
click at [474, 394] on button "Finish Profile" at bounding box center [427, 406] width 375 height 37
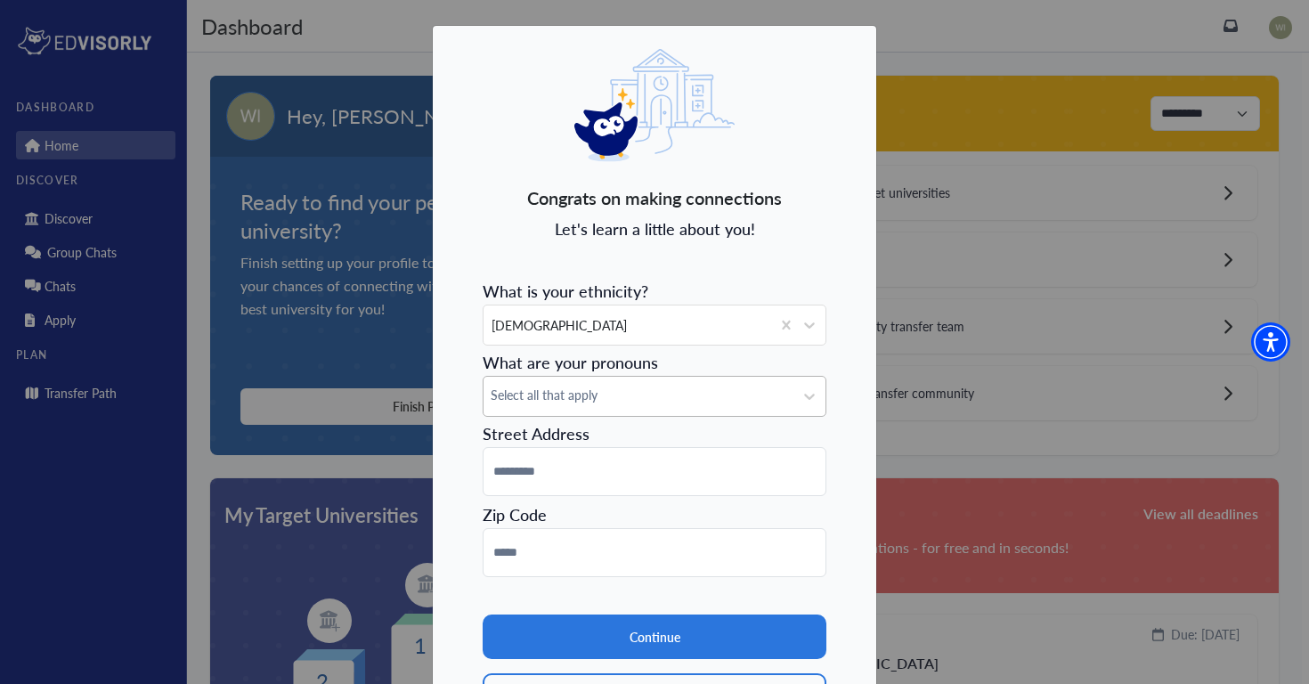
click at [589, 398] on span "Select all that apply" at bounding box center [639, 395] width 296 height 19
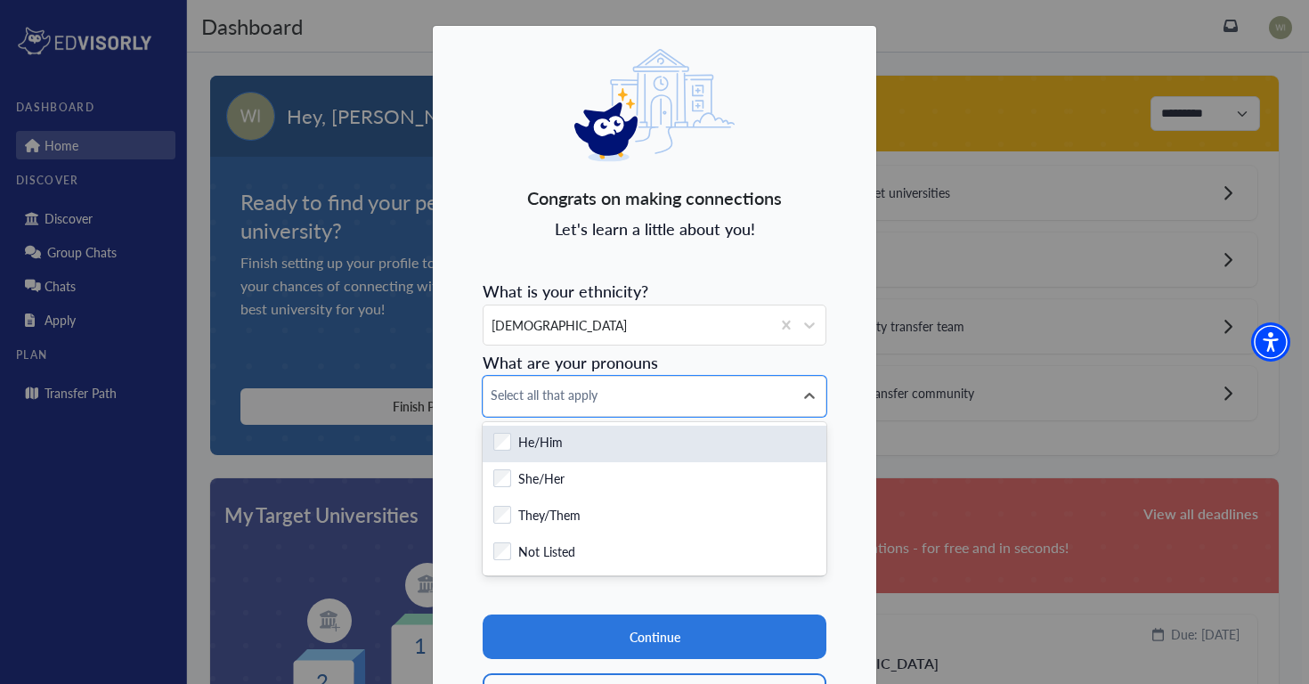
click at [586, 434] on div "Checkbox field He/Him" at bounding box center [654, 444] width 322 height 22
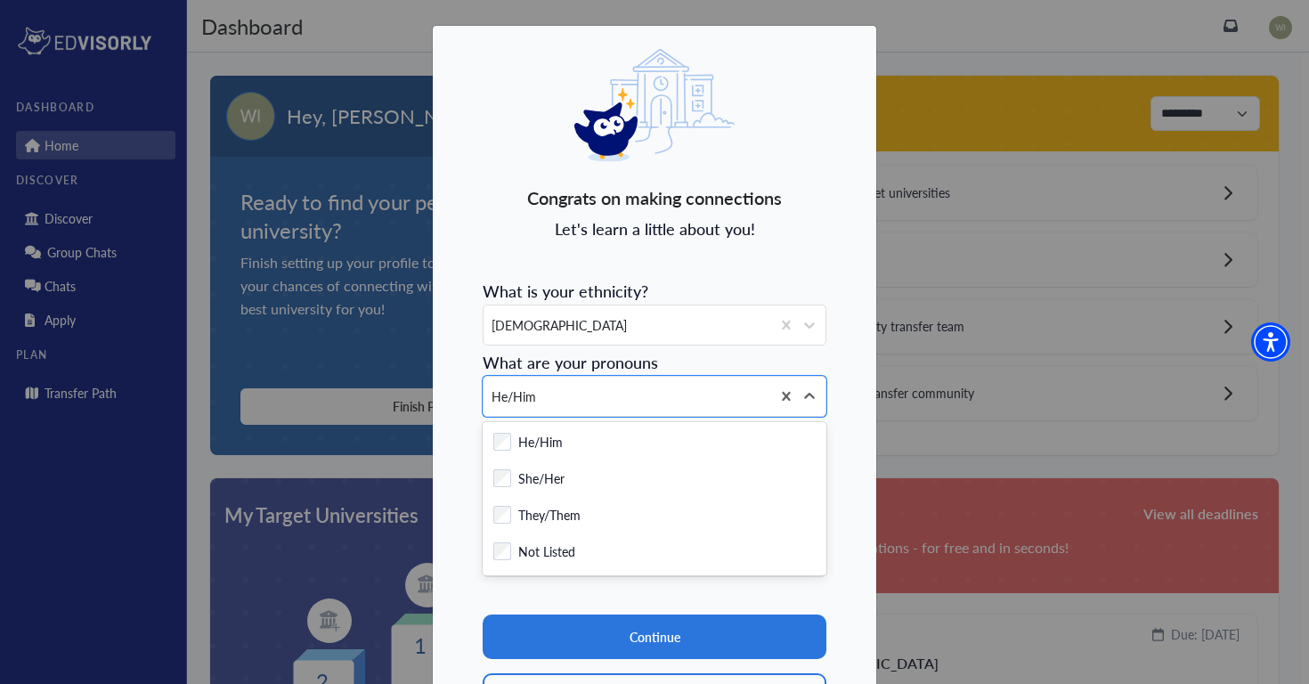
click at [729, 248] on div "Congrats on making connections Let's learn a little about you! What is your eth…" at bounding box center [654, 396] width 445 height 742
click at [803, 397] on icon at bounding box center [810, 396] width 18 height 18
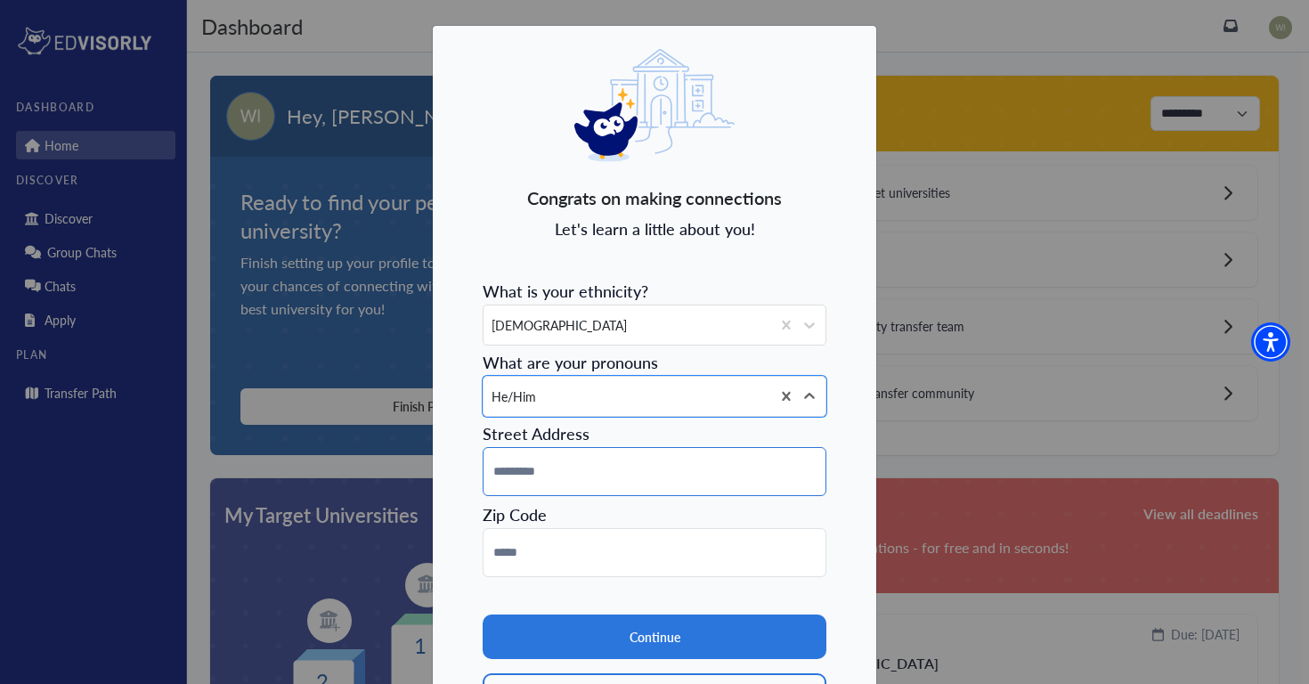
click at [710, 459] on input at bounding box center [655, 471] width 344 height 49
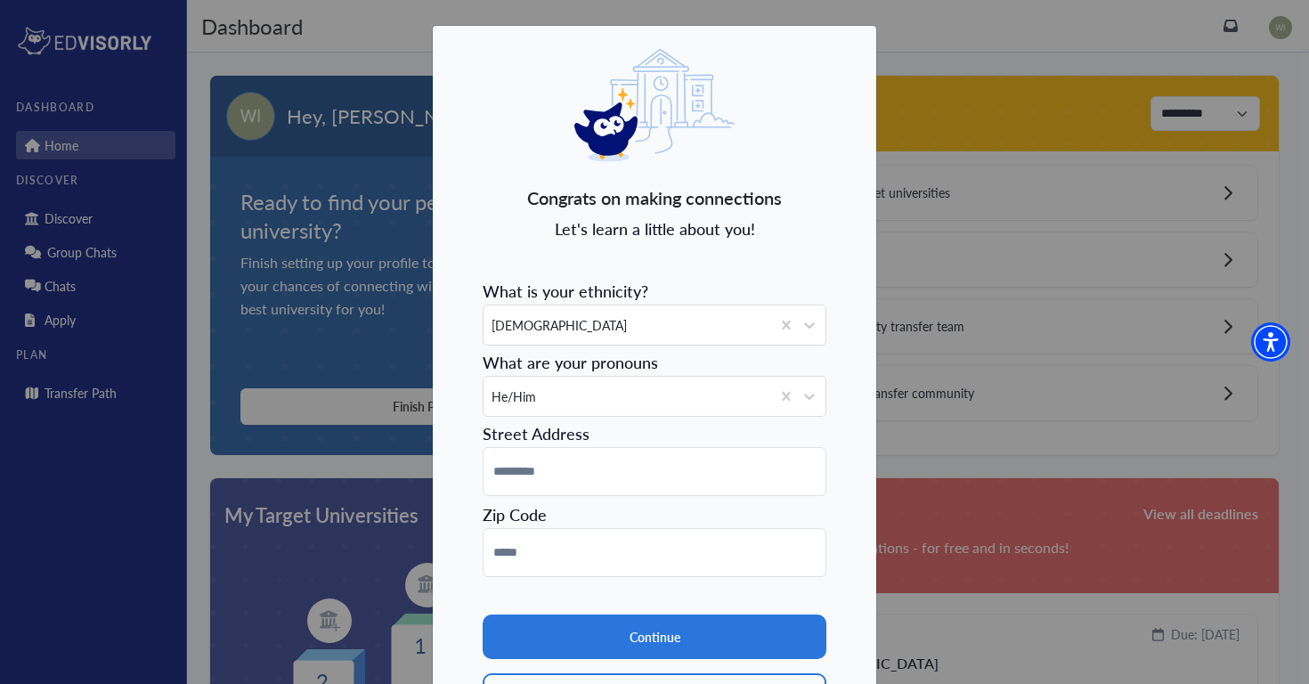
click at [796, 510] on form "What is your ethnicity? Asian What are your pronouns He/Him Street Address Zip …" at bounding box center [655, 495] width 344 height 445
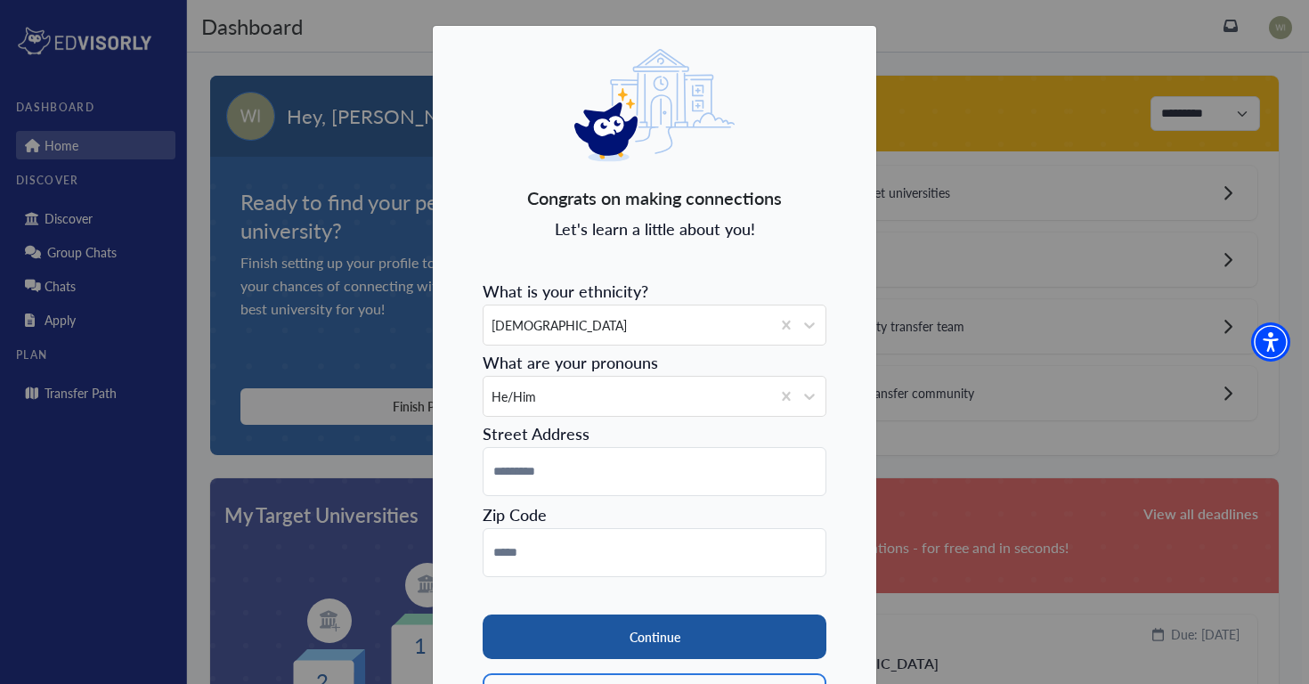
click at [727, 631] on button "Continue" at bounding box center [655, 637] width 344 height 45
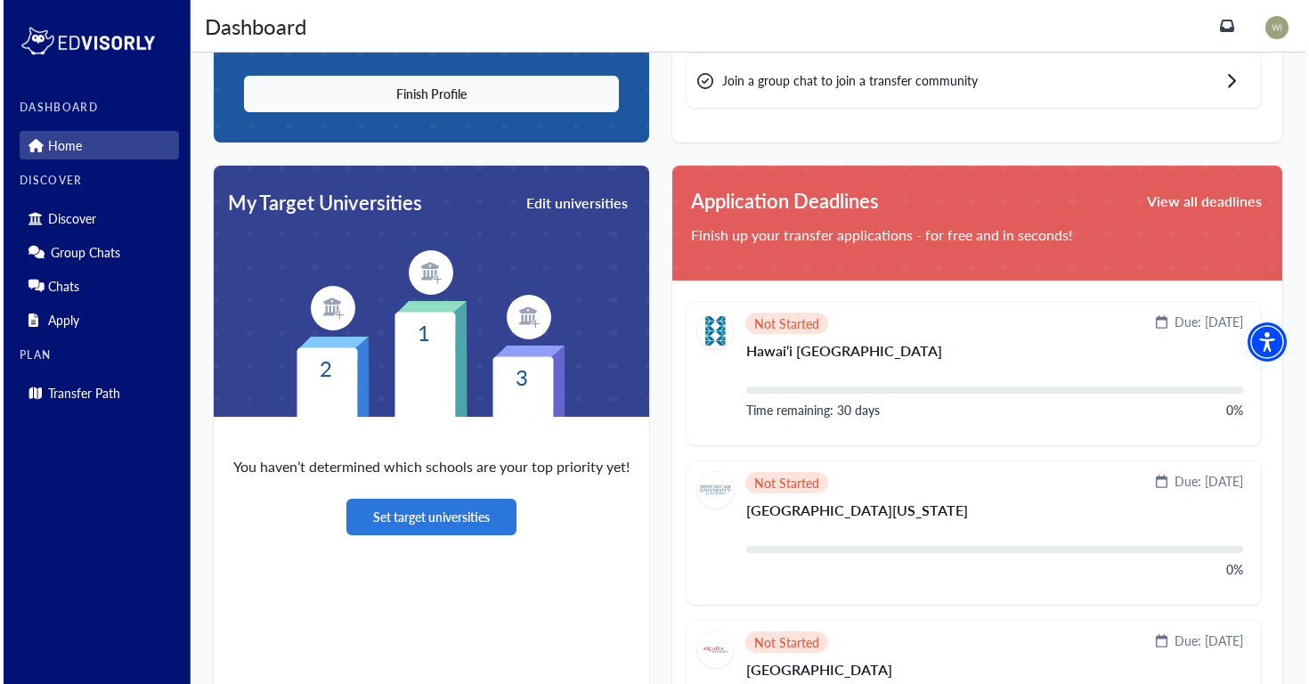
scroll to position [332, 0]
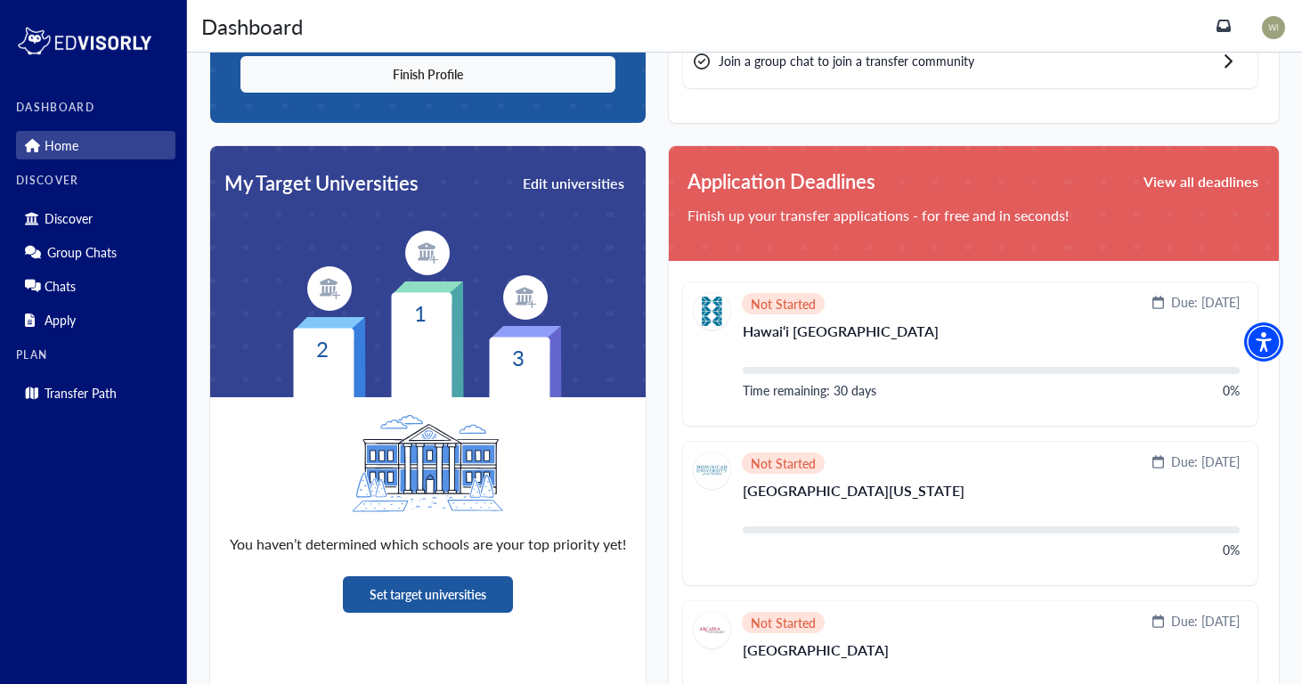
click at [428, 597] on button "Set target universities" at bounding box center [428, 594] width 170 height 37
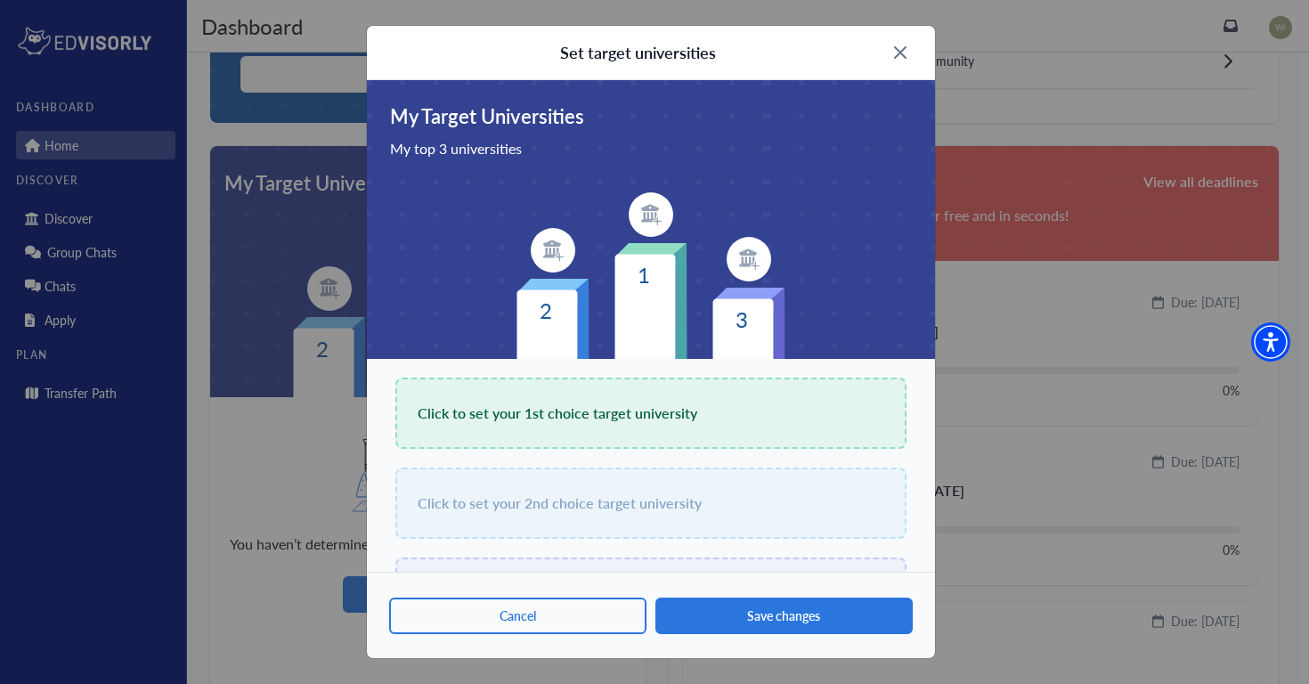
click at [561, 420] on span "Click to set your 1st choice target university" at bounding box center [558, 413] width 280 height 25
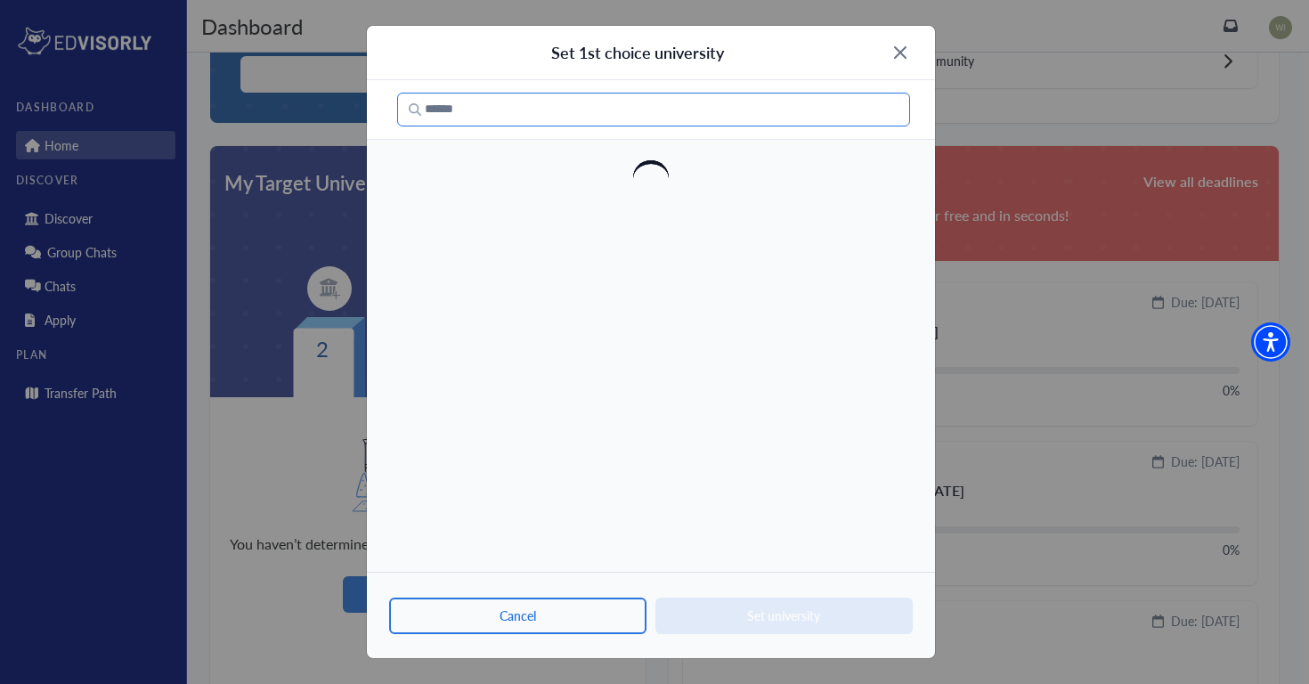
click at [607, 111] on input "Search" at bounding box center [653, 110] width 513 height 34
type input "**********"
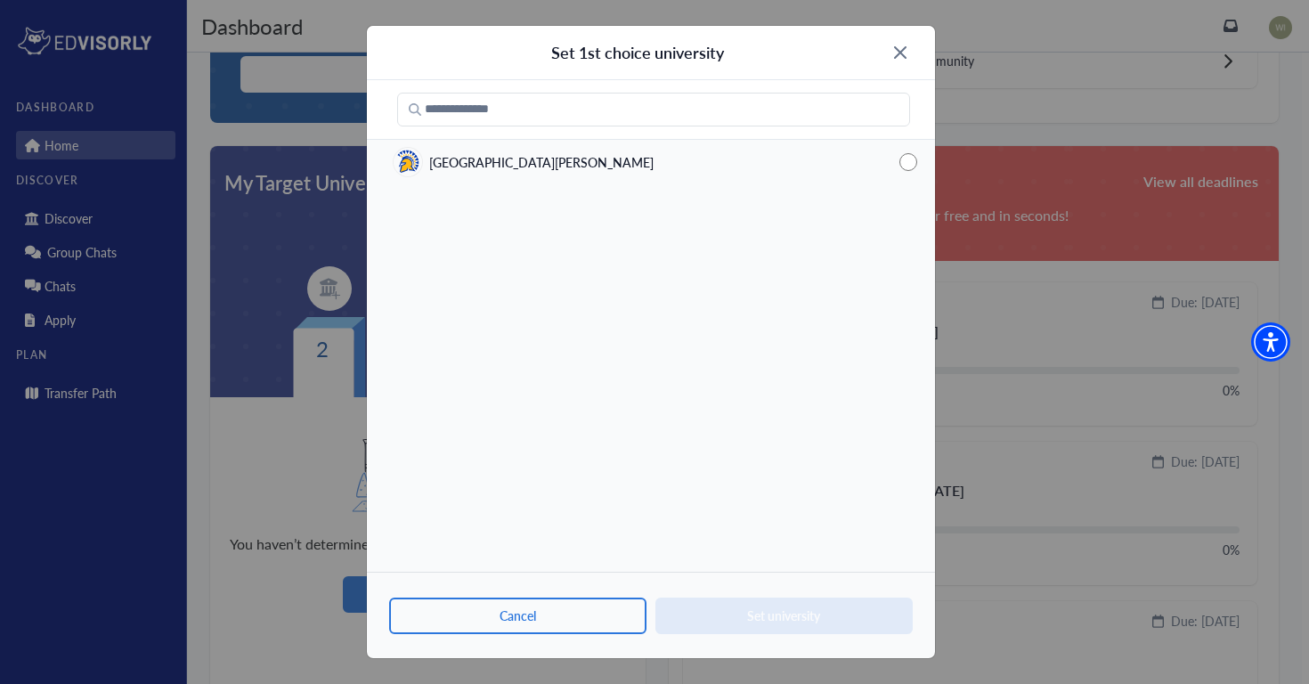
click at [550, 161] on div "San Jose State" at bounding box center [651, 162] width 568 height 39
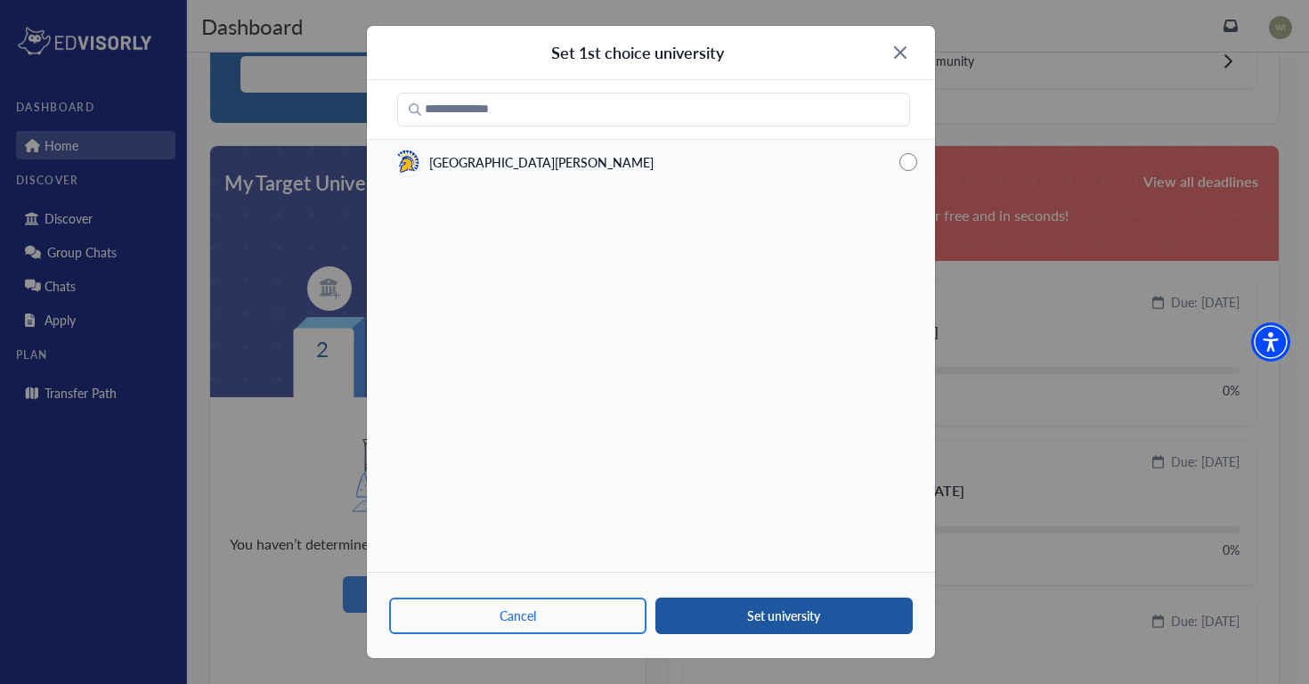
click at [787, 619] on button "Set university" at bounding box center [784, 616] width 257 height 37
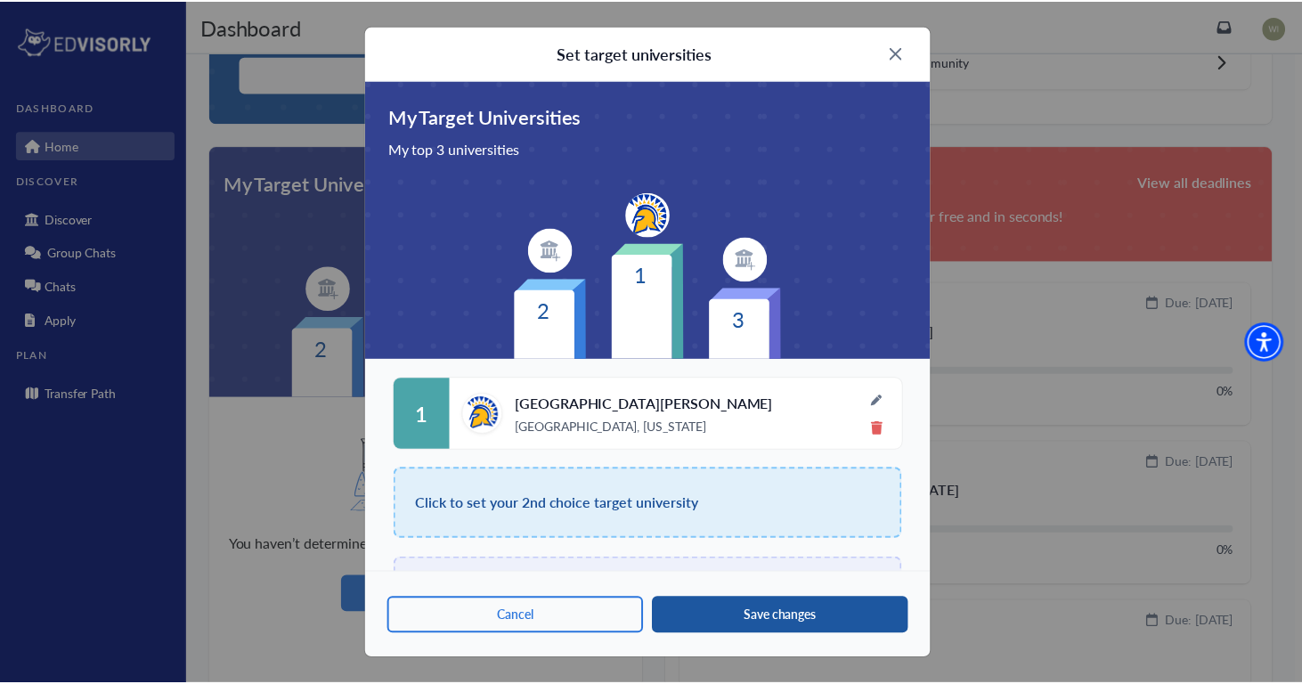
scroll to position [76, 0]
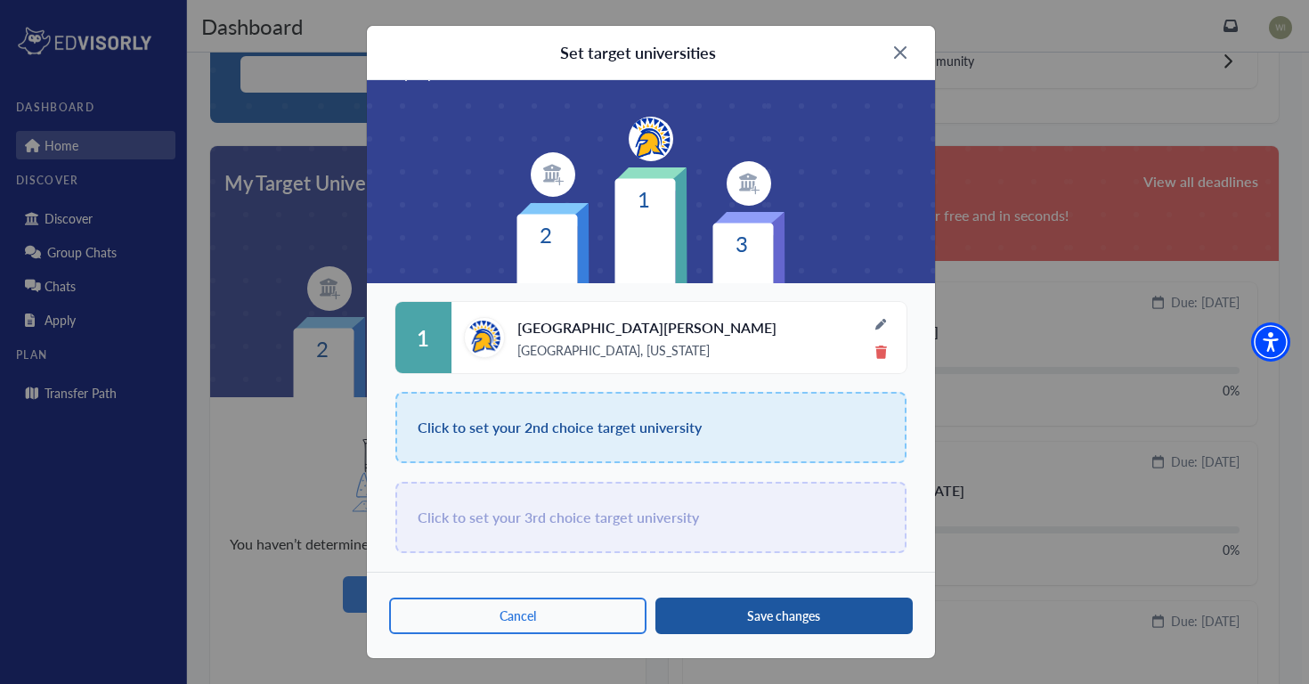
click at [771, 622] on button "Save changes" at bounding box center [784, 616] width 257 height 37
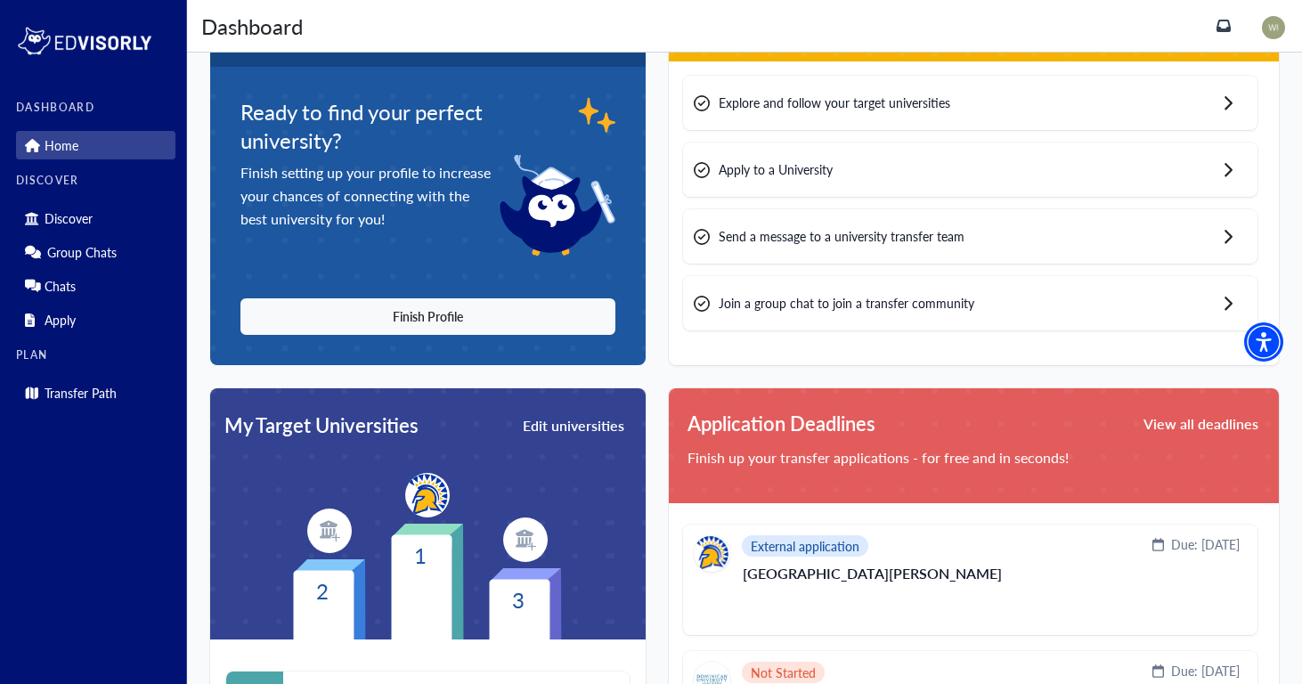
scroll to position [0, 0]
